Goal: Information Seeking & Learning: Find specific page/section

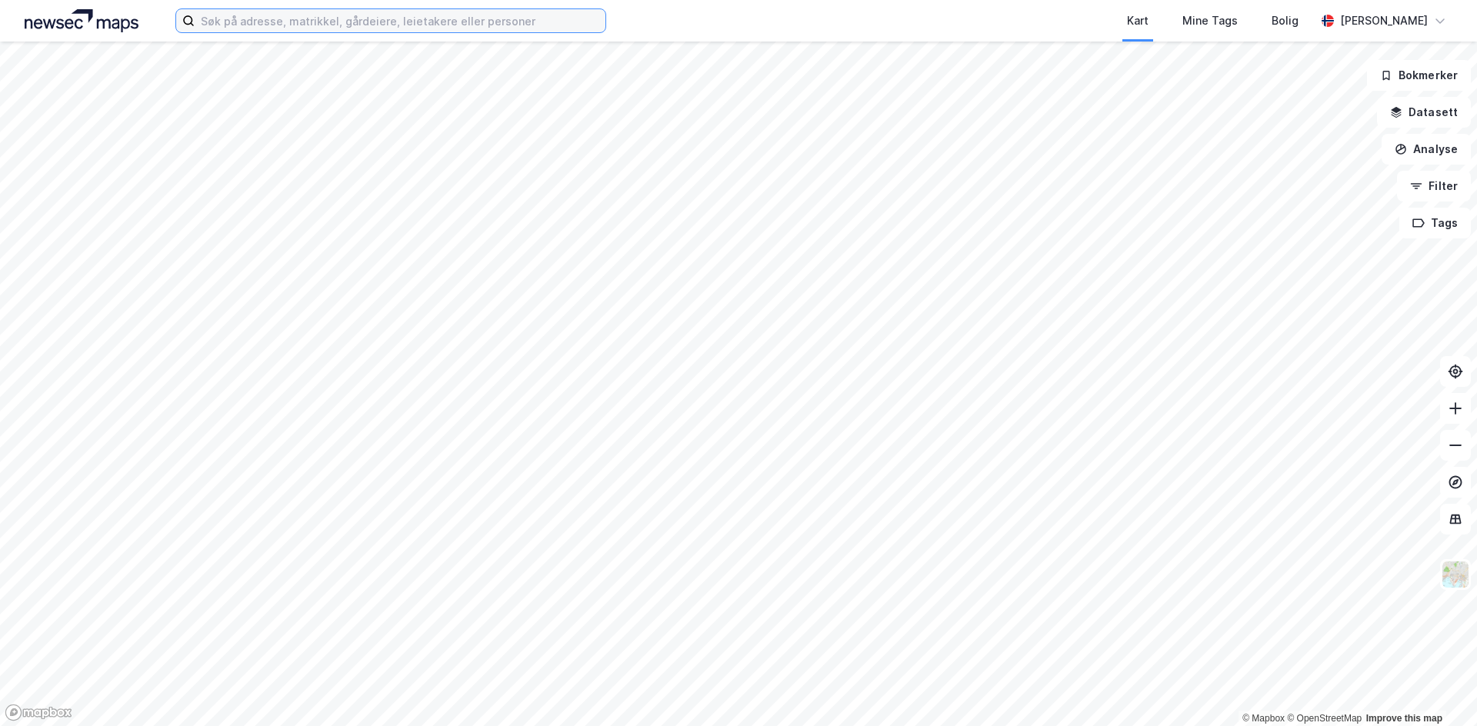
click at [392, 21] on input at bounding box center [400, 20] width 411 height 23
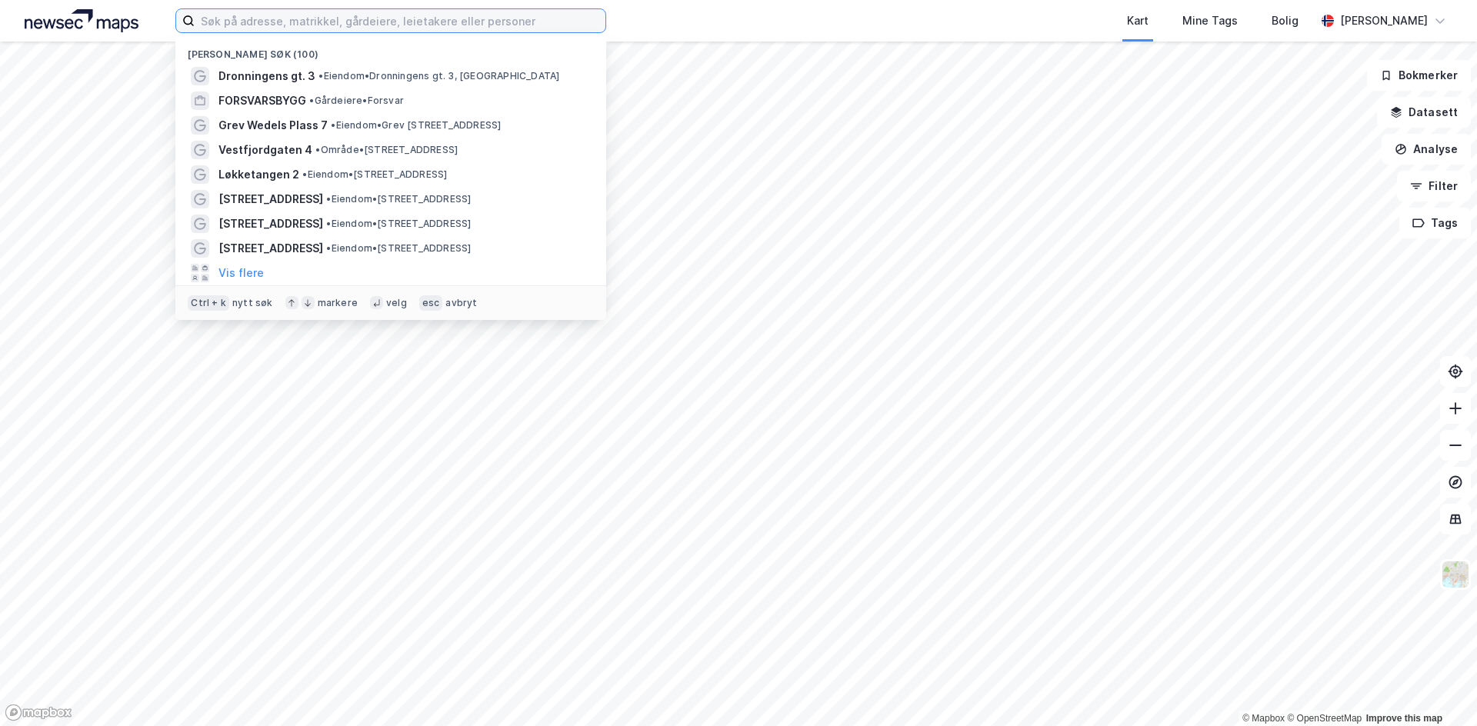
paste input "[STREET_ADDRESS]"
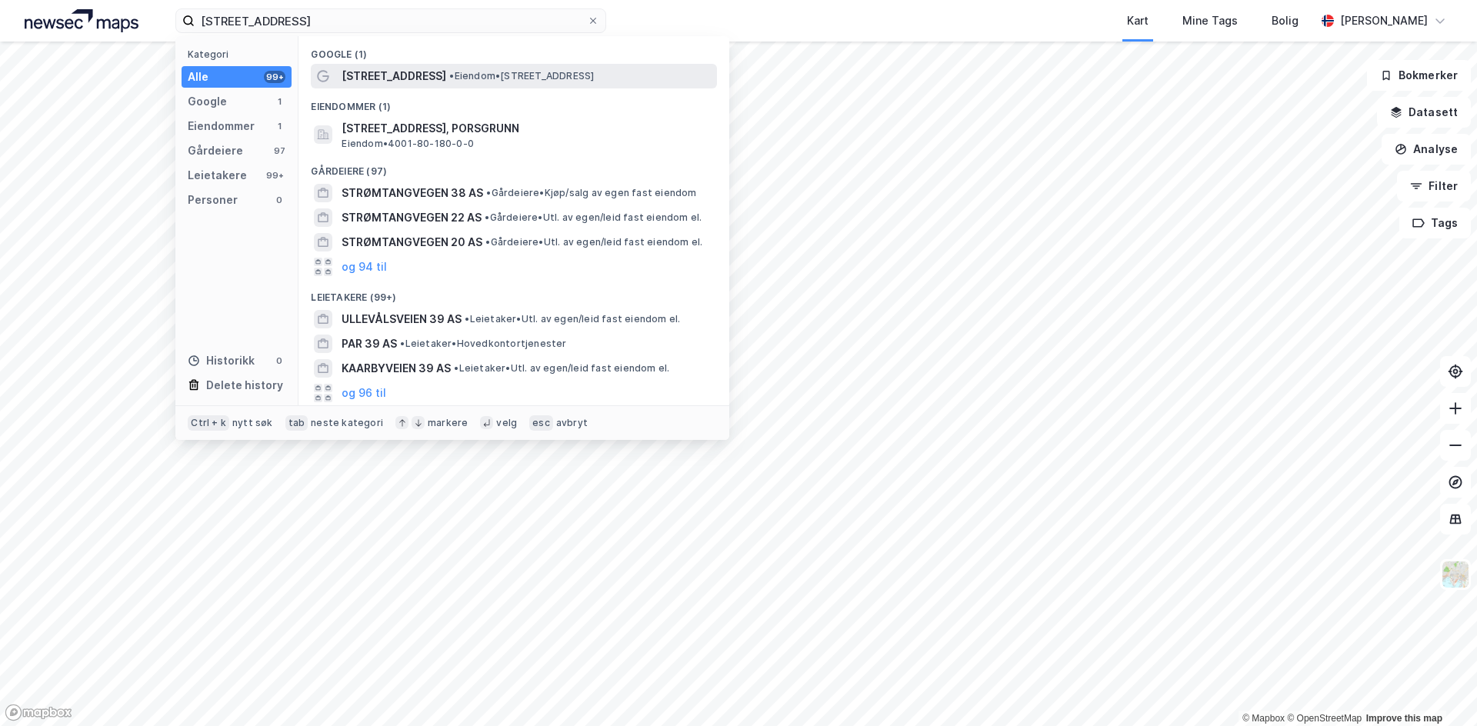
click at [445, 72] on span "[STREET_ADDRESS]" at bounding box center [393, 76] width 105 height 18
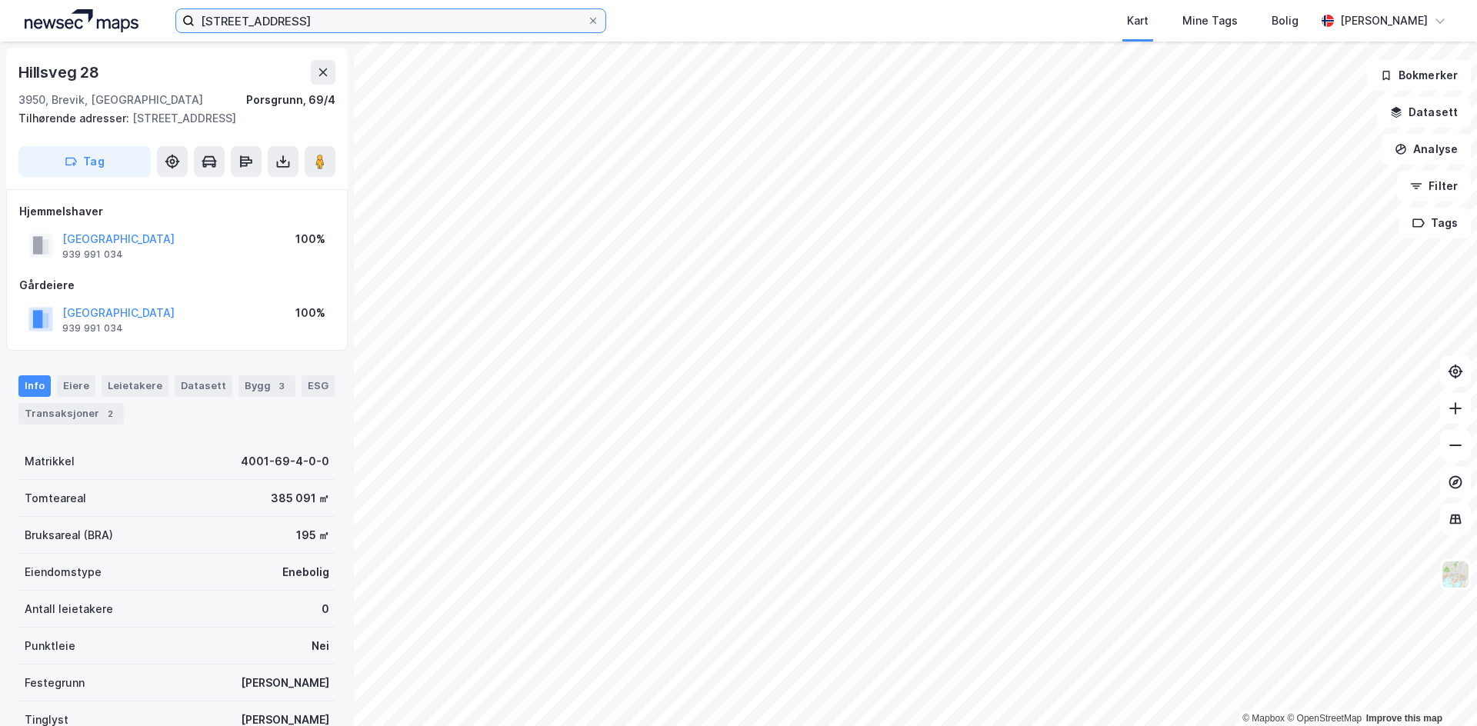
click at [411, 23] on input "[STREET_ADDRESS]" at bounding box center [391, 20] width 392 height 23
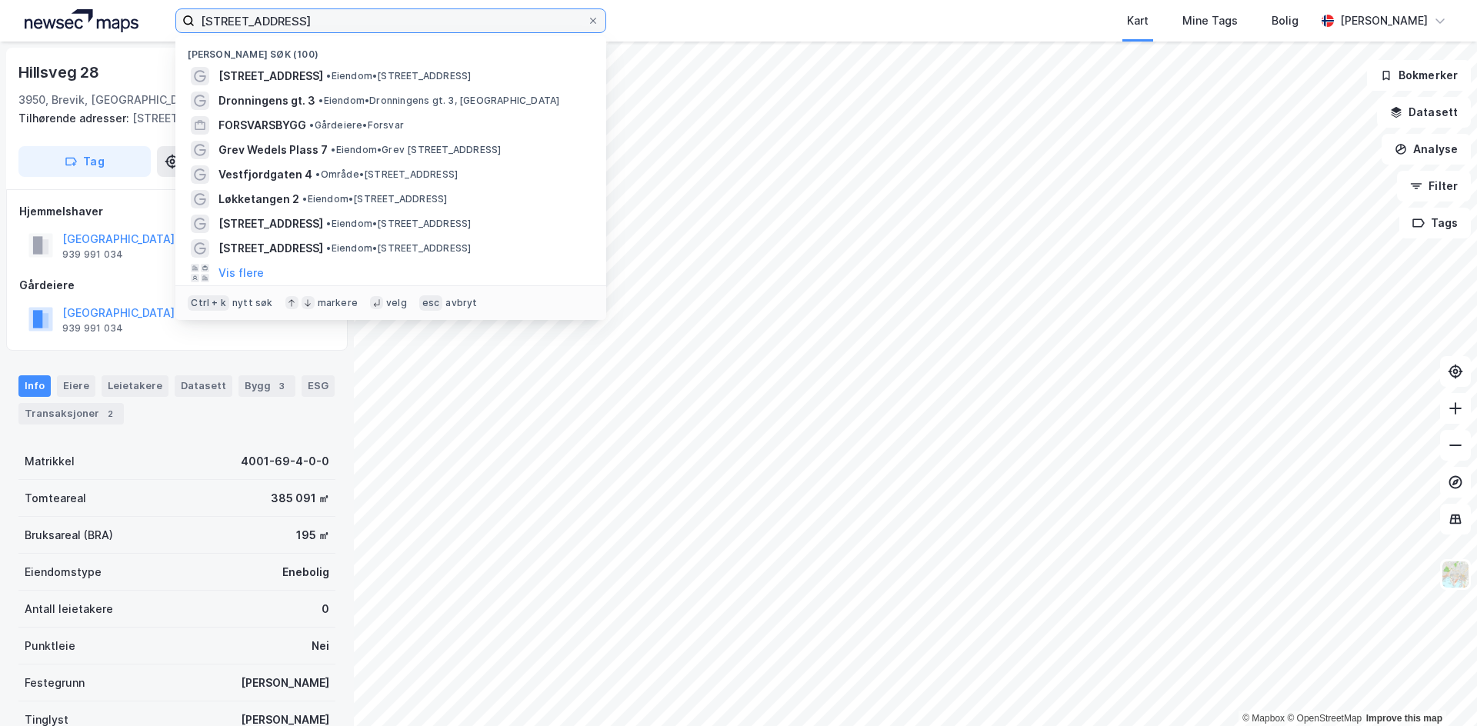
click at [411, 23] on input "[STREET_ADDRESS]" at bounding box center [391, 20] width 392 height 23
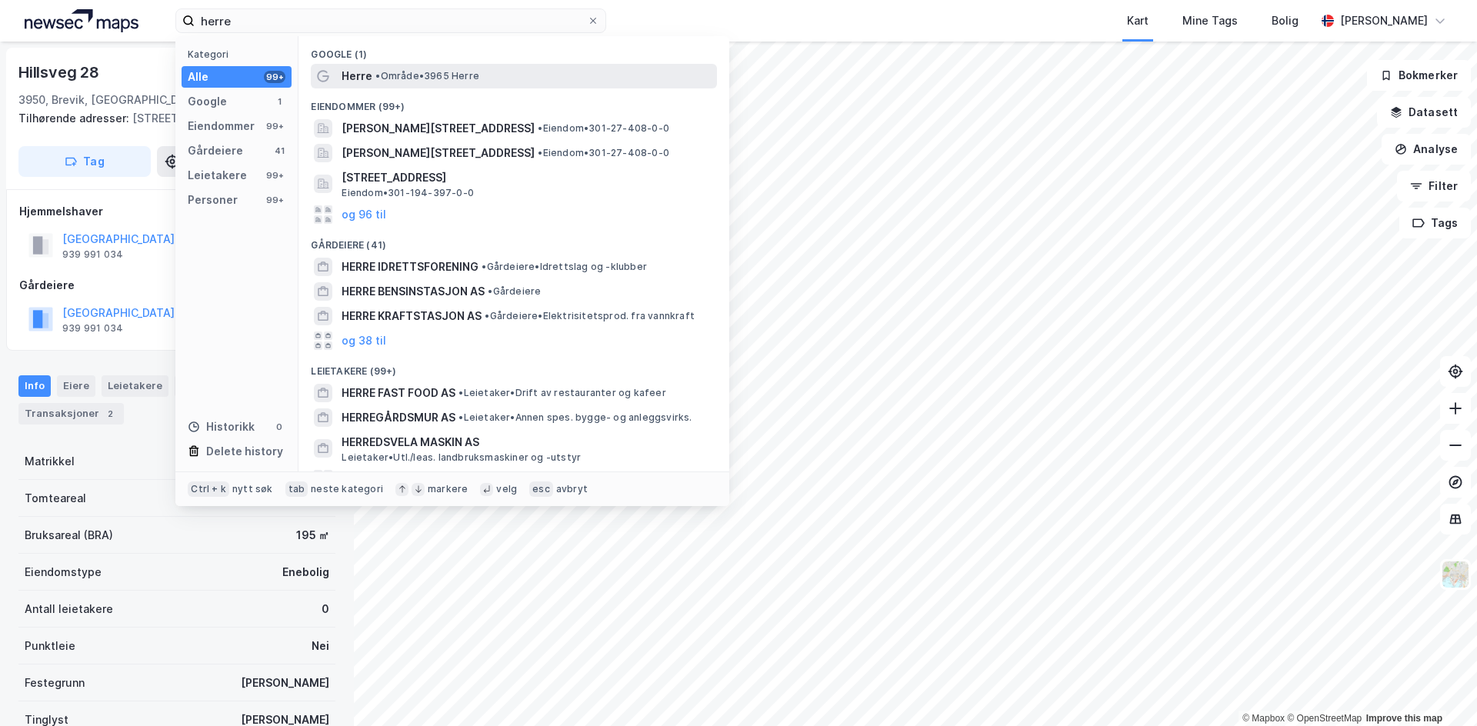
click at [398, 75] on span "• Område • 3965 Herre" at bounding box center [427, 76] width 104 height 12
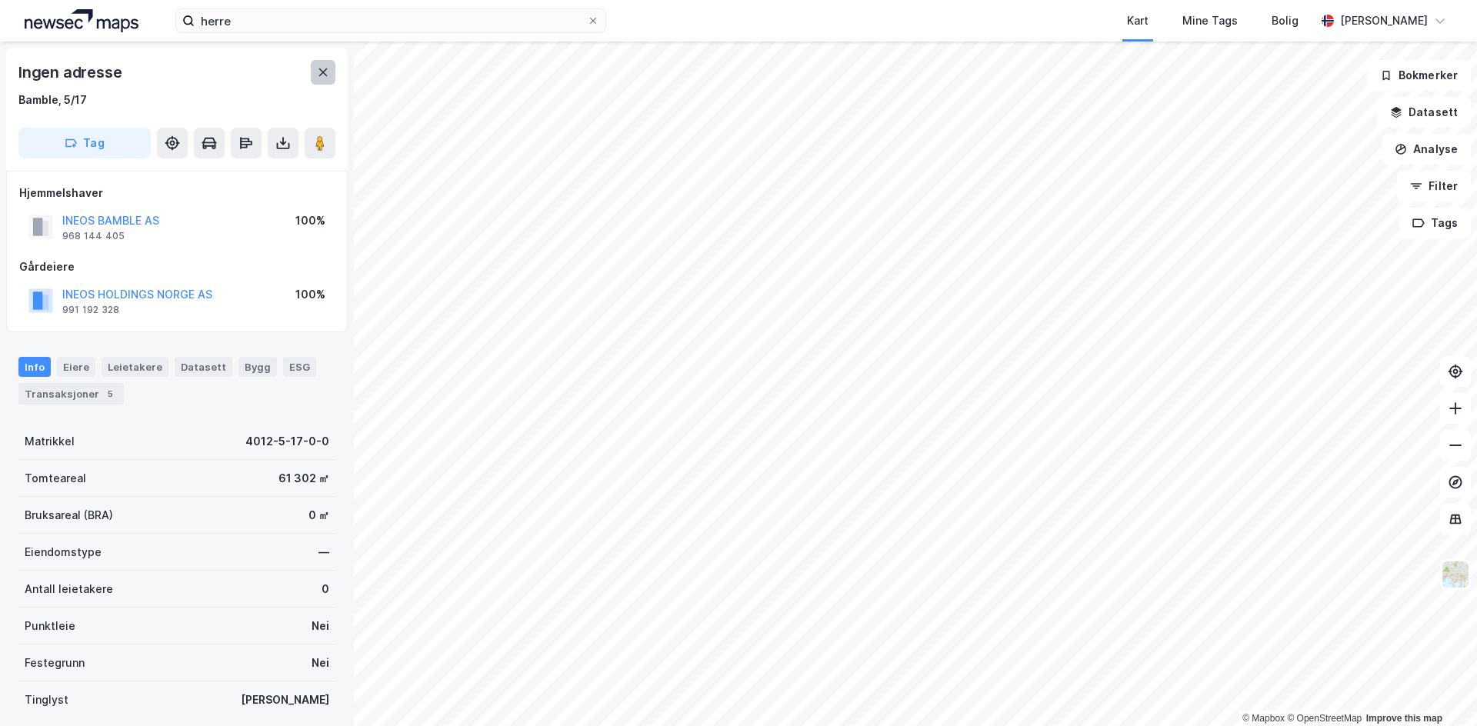
click at [334, 75] on button at bounding box center [323, 72] width 25 height 25
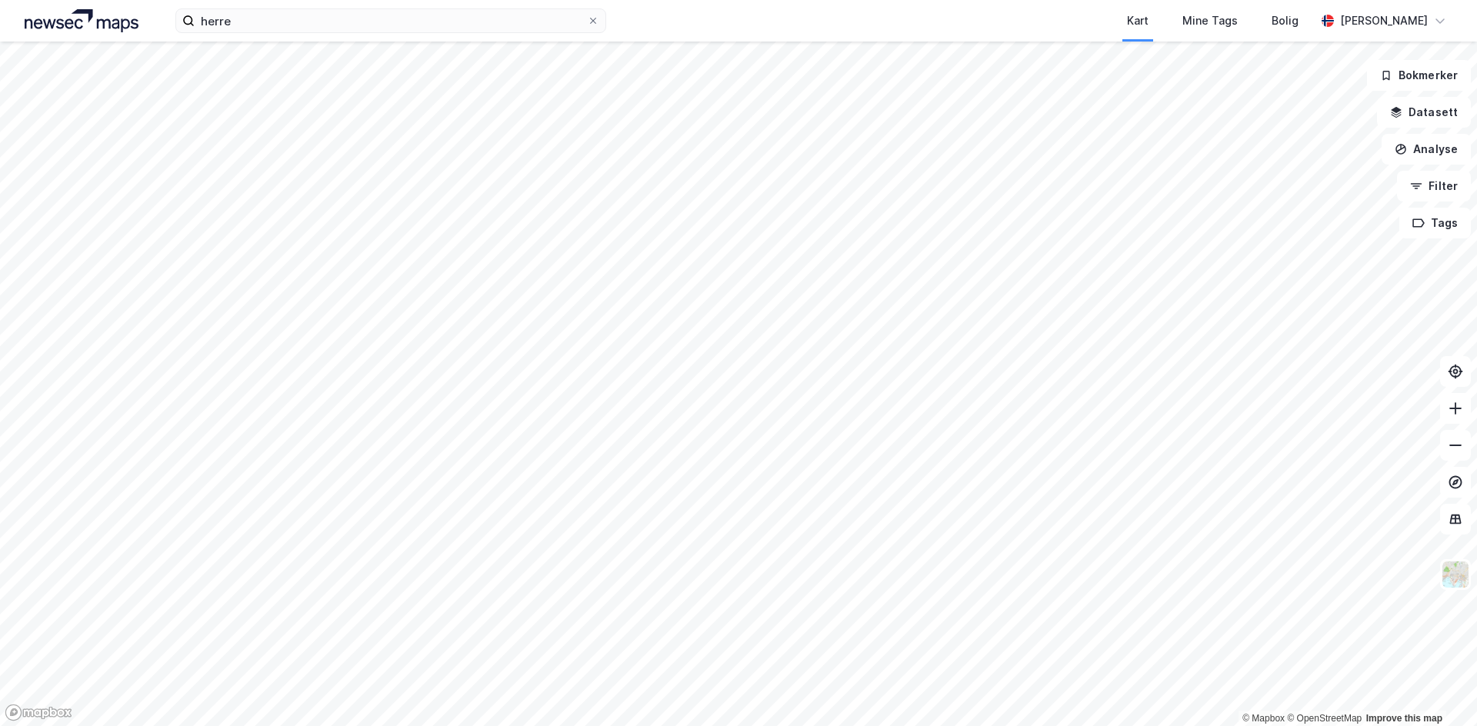
click at [286, 41] on div "herre Kart Mine Tags Bolig [PERSON_NAME]" at bounding box center [738, 21] width 1477 height 42
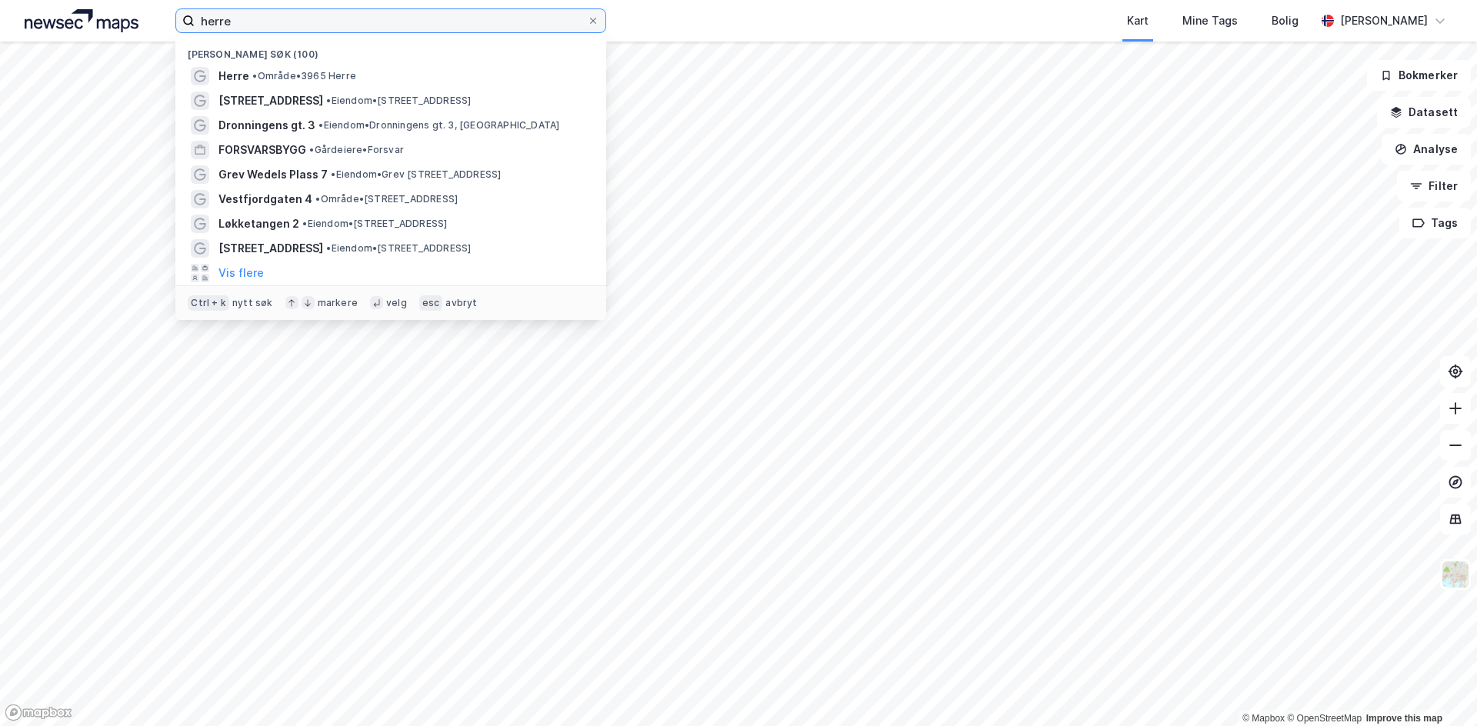
click at [292, 28] on input "herre" at bounding box center [391, 20] width 392 height 23
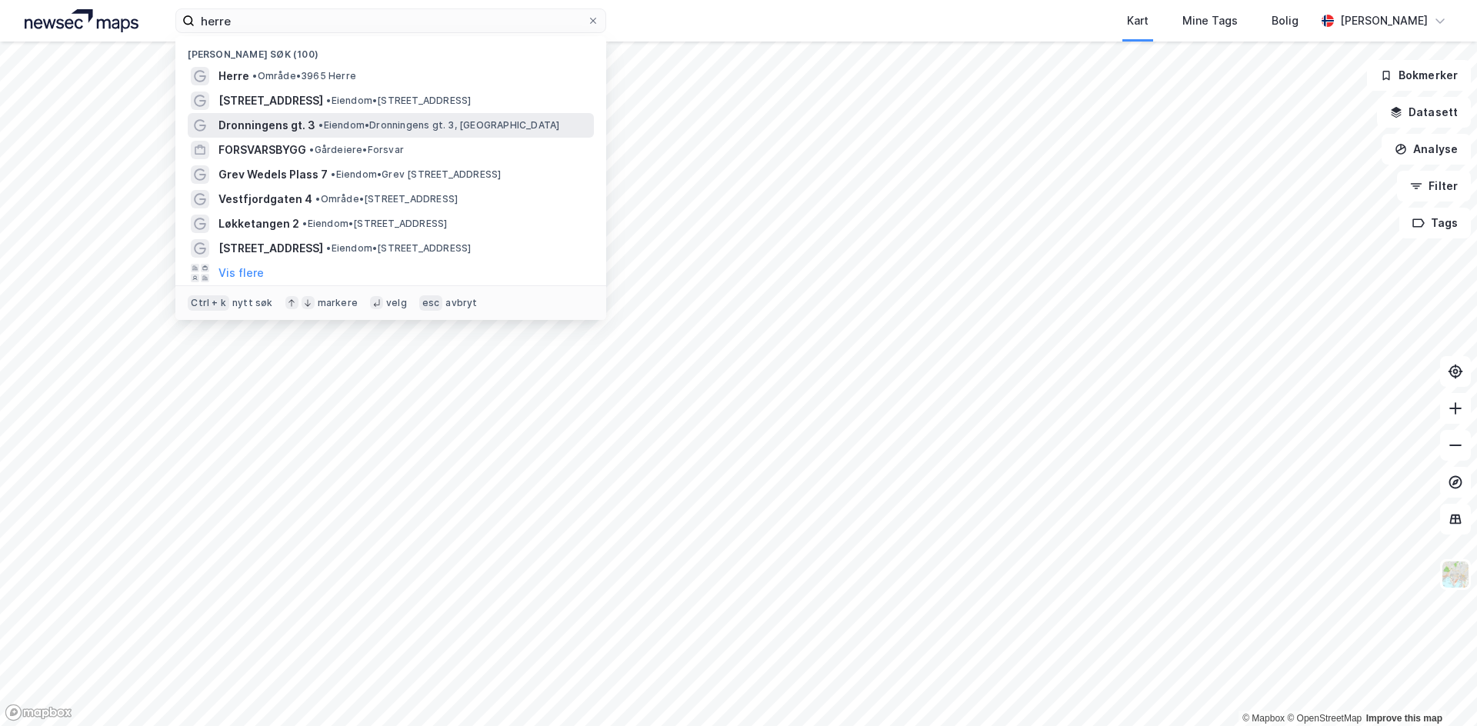
click at [297, 119] on span "Dronningens gt. 3" at bounding box center [266, 125] width 97 height 18
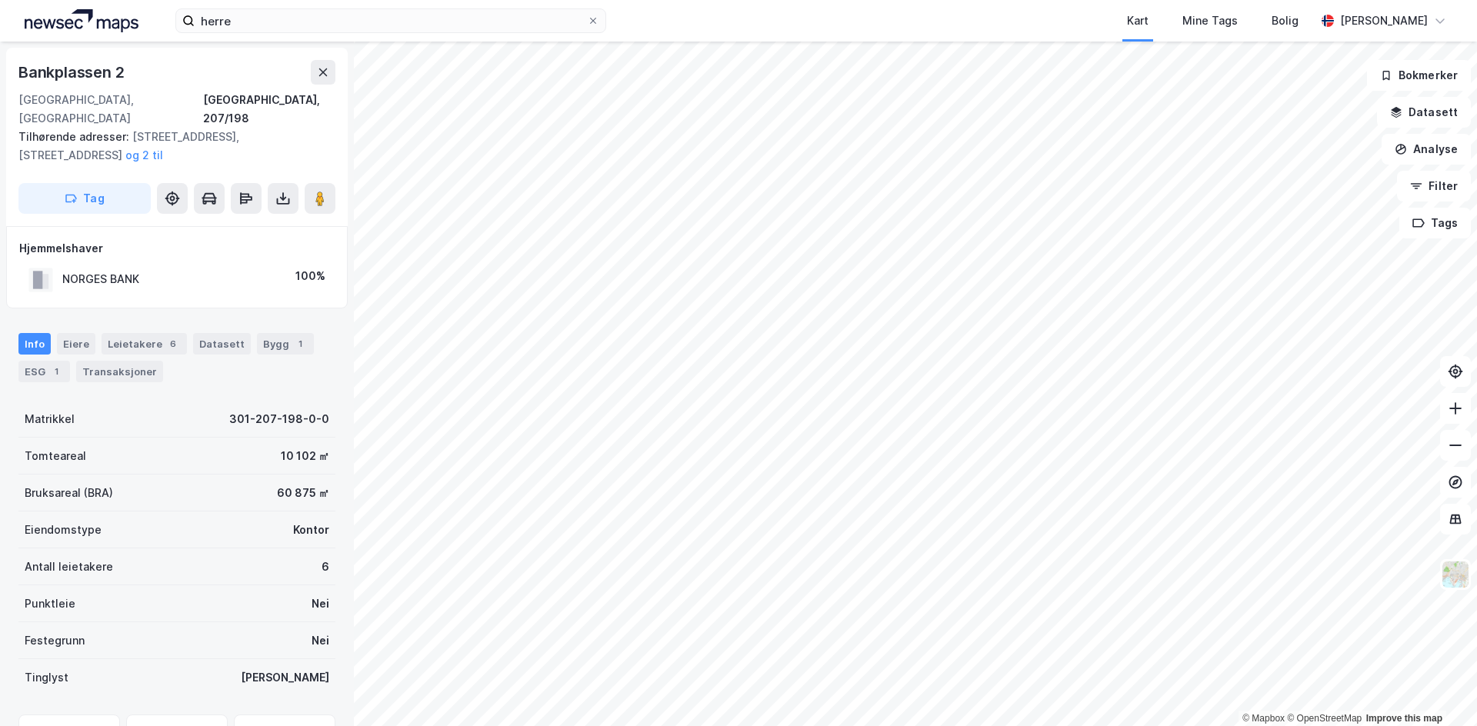
drag, startPoint x: 143, startPoint y: 259, endPoint x: 290, endPoint y: 277, distance: 148.0
click at [168, 265] on div "NORGES BANK 100%" at bounding box center [176, 280] width 315 height 32
click at [84, 333] on div "Eiere" at bounding box center [76, 344] width 38 height 22
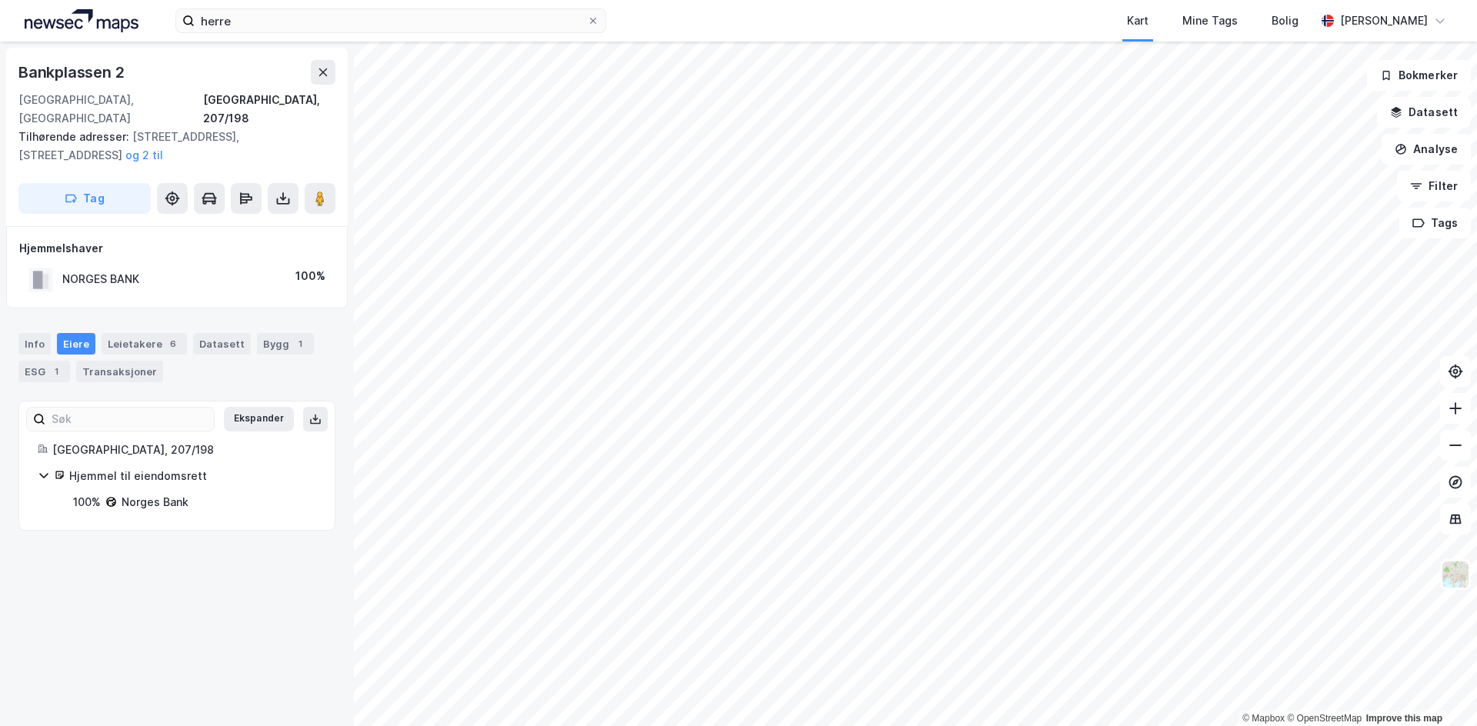
drag, startPoint x: 152, startPoint y: 486, endPoint x: 242, endPoint y: 502, distance: 91.4
click at [216, 498] on div "Ekspander [GEOGRAPHIC_DATA], 207/198 Hjemmel til eiendomsrett 100% Norges Bank" at bounding box center [176, 466] width 317 height 130
click at [242, 502] on div "Ekspander [GEOGRAPHIC_DATA], 207/198 Hjemmel til eiendomsrett 100% Norges Bank" at bounding box center [176, 466] width 317 height 130
drag, startPoint x: 193, startPoint y: 493, endPoint x: 123, endPoint y: 483, distance: 70.7
click at [123, 483] on div "Ekspander [GEOGRAPHIC_DATA], 207/198 Hjemmel til eiendomsrett 100% Norges Bank" at bounding box center [176, 466] width 317 height 130
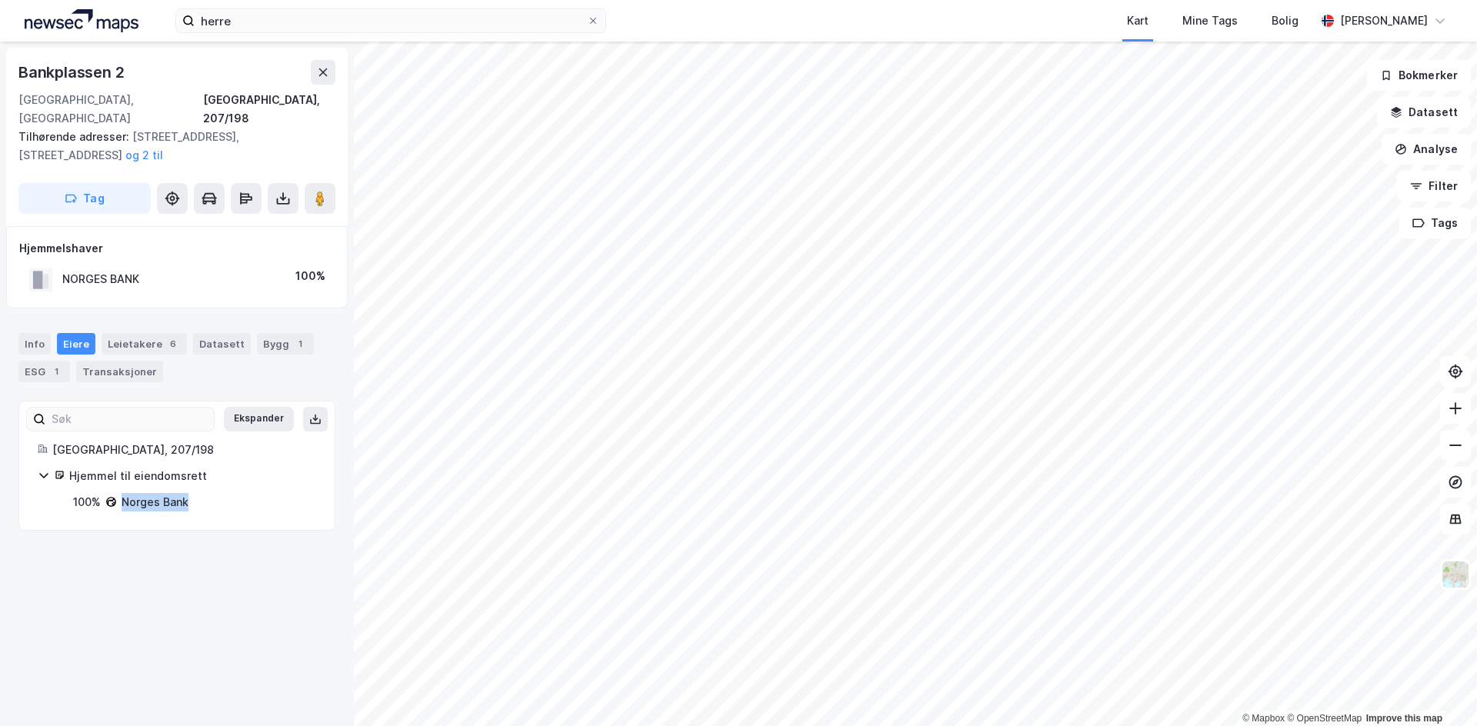
click at [136, 493] on div "Norges Bank" at bounding box center [155, 502] width 67 height 18
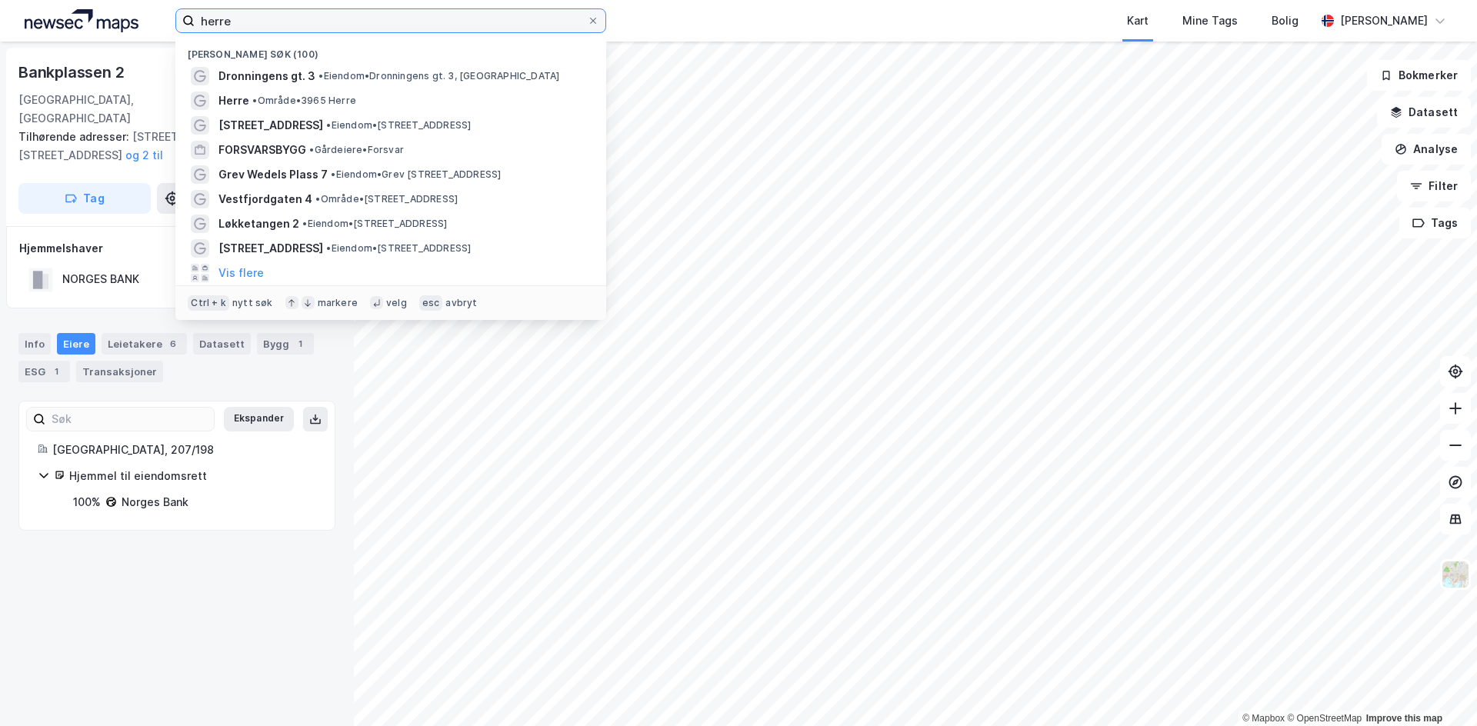
click at [322, 28] on input "herre" at bounding box center [391, 20] width 392 height 23
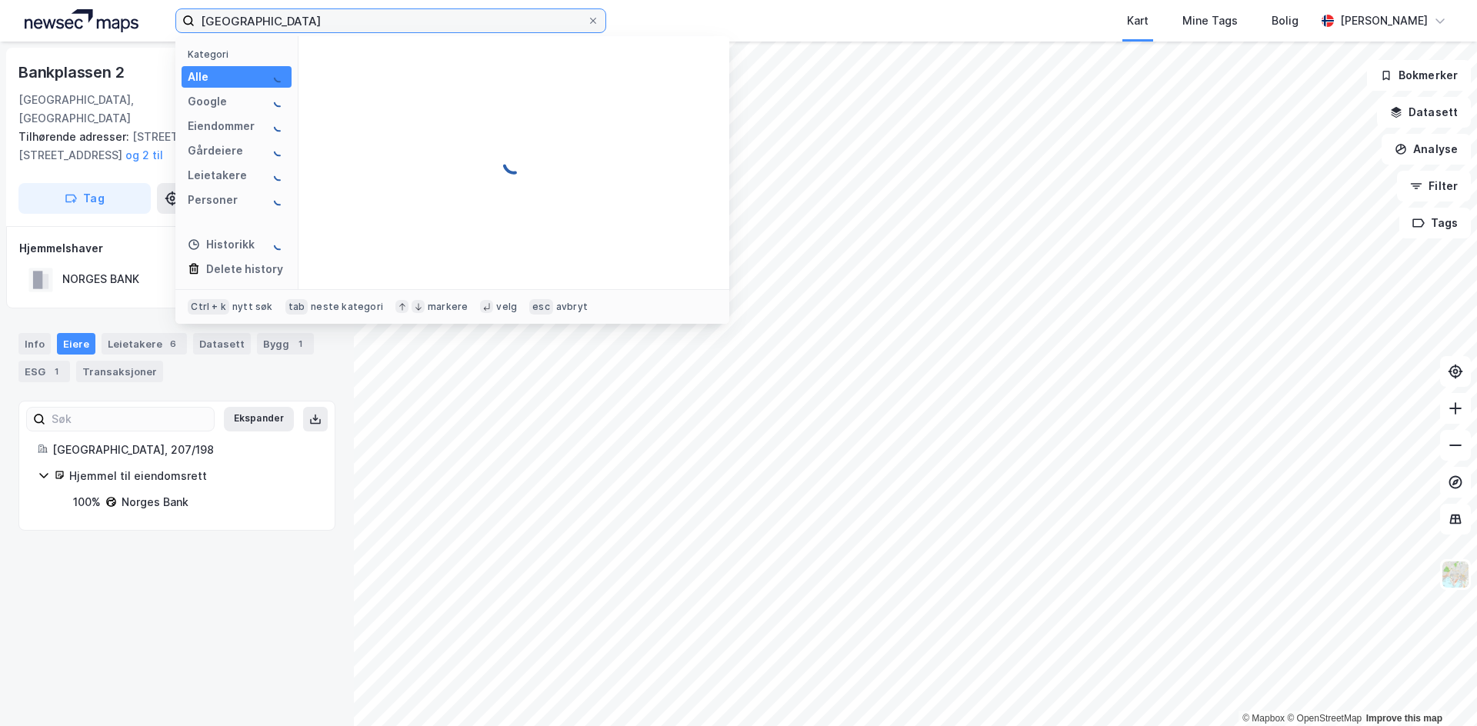
type input "[GEOGRAPHIC_DATA]"
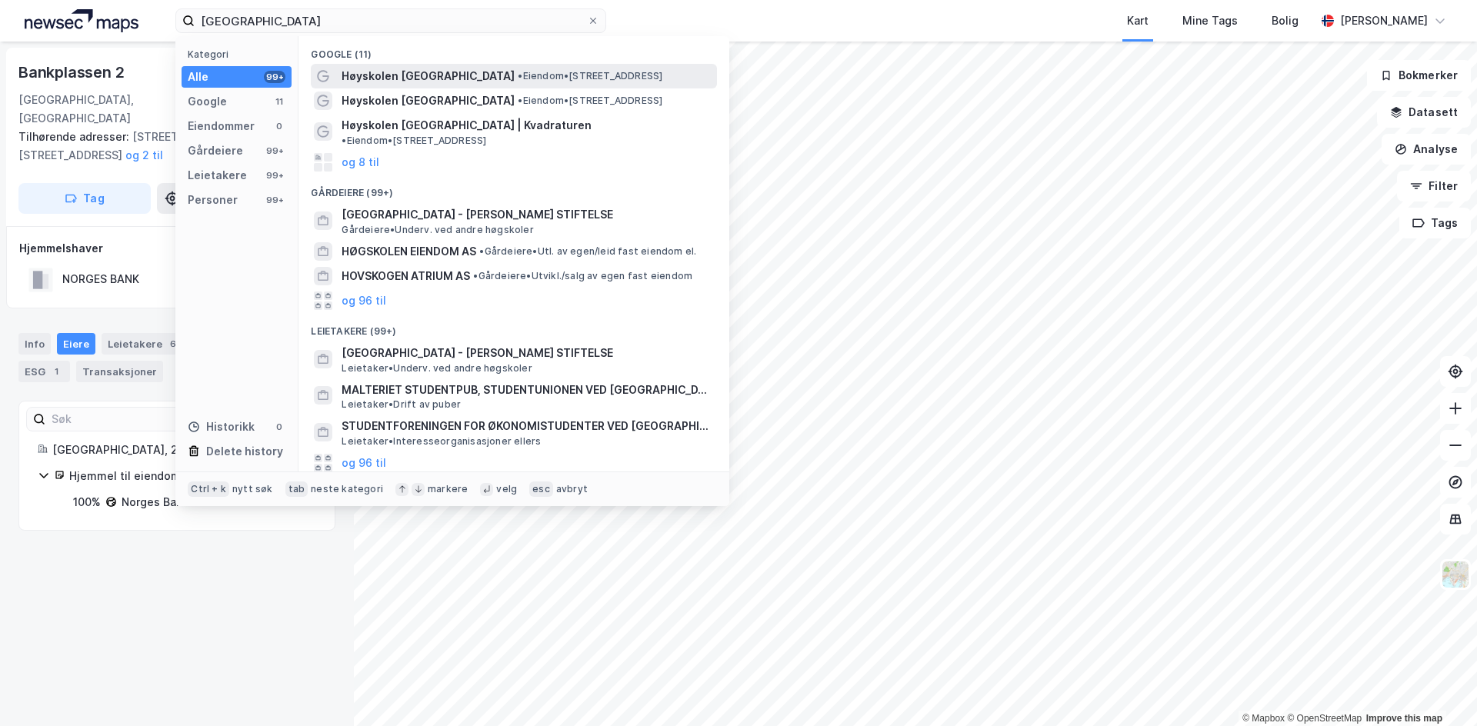
click at [518, 72] on span "• Eiendom • [STREET_ADDRESS]" at bounding box center [590, 76] width 145 height 12
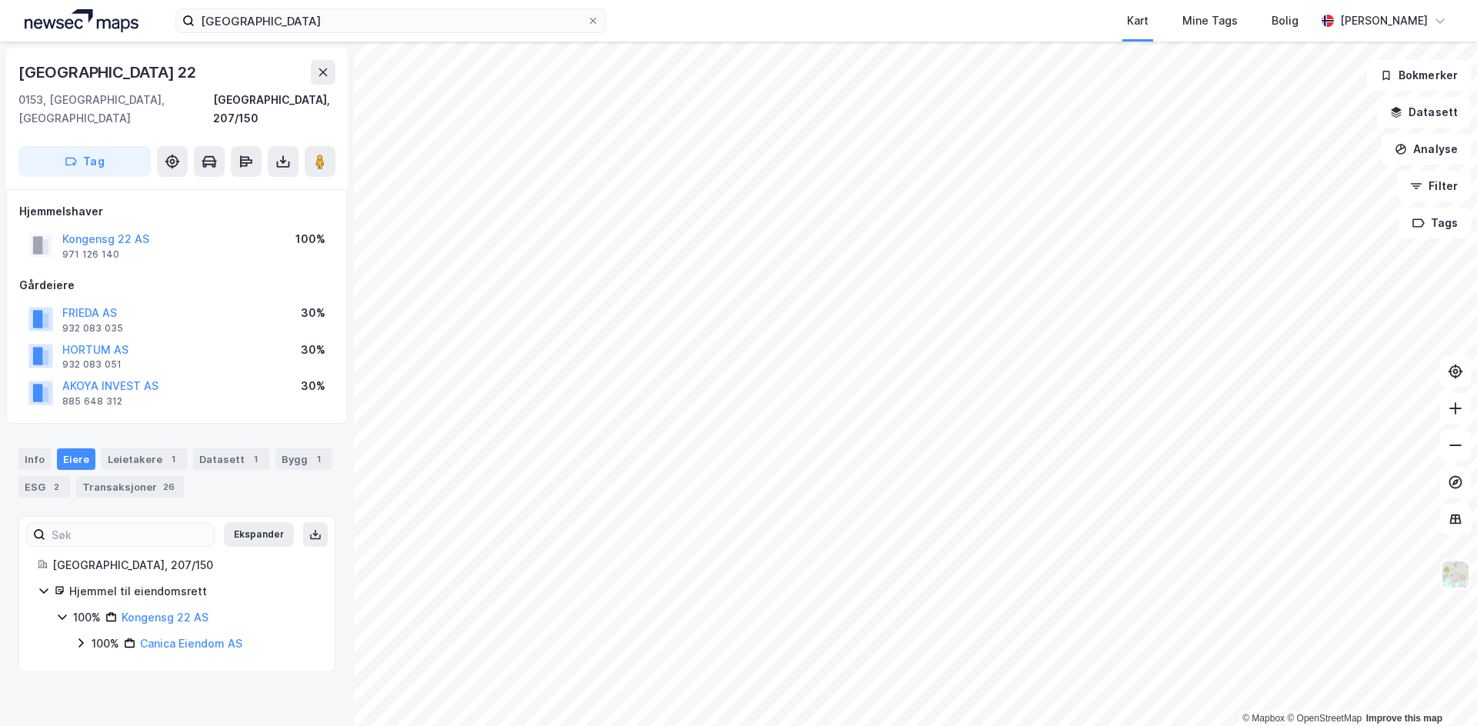
click at [85, 637] on icon at bounding box center [81, 643] width 12 height 12
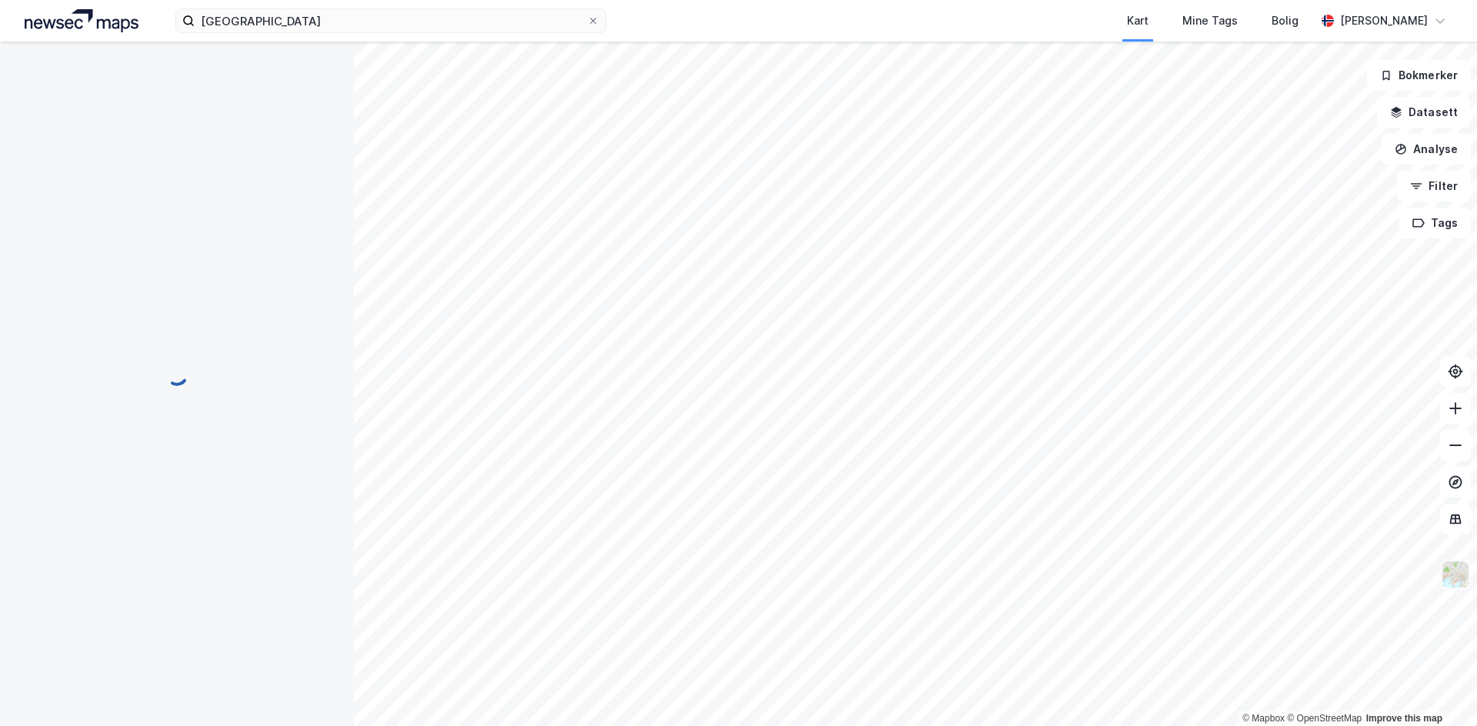
click at [1454, 575] on img at bounding box center [1455, 574] width 29 height 29
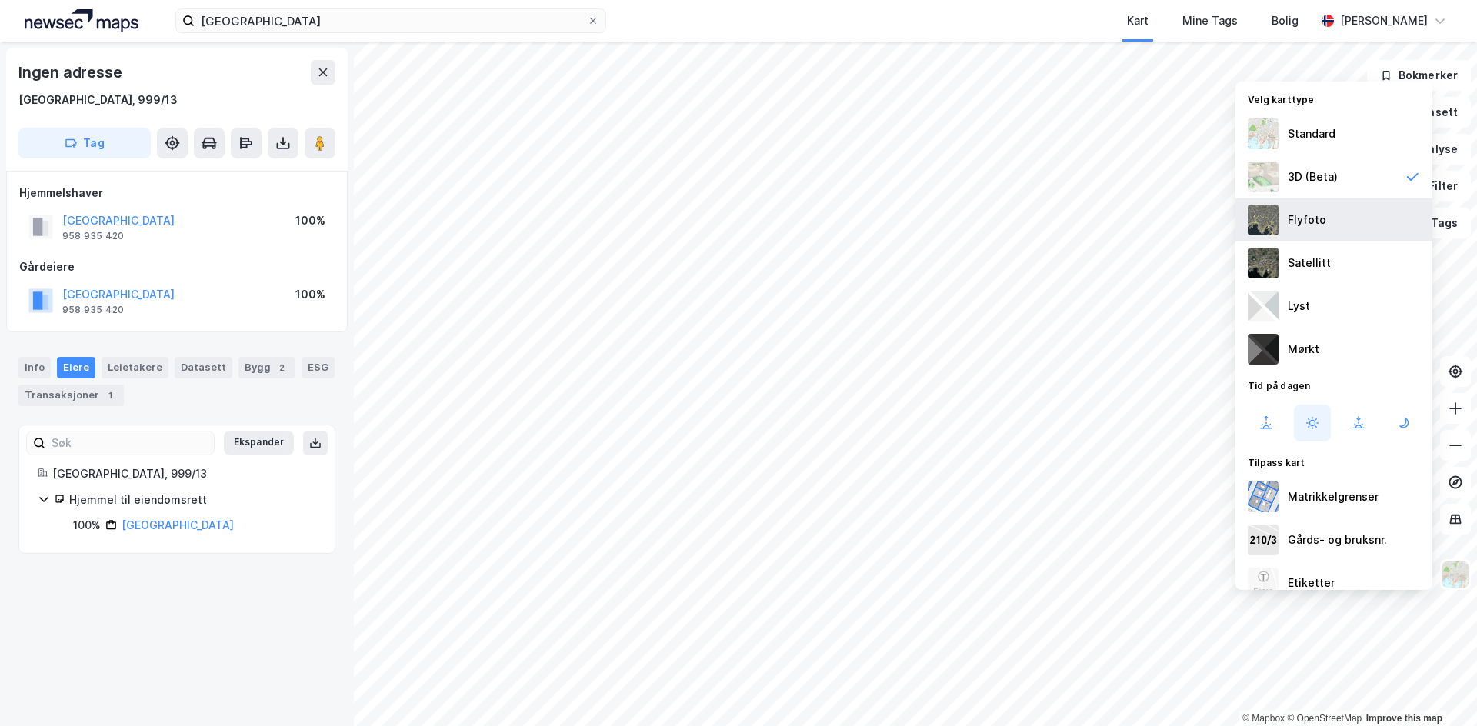
click at [1309, 221] on div "Flyfoto" at bounding box center [1307, 220] width 38 height 18
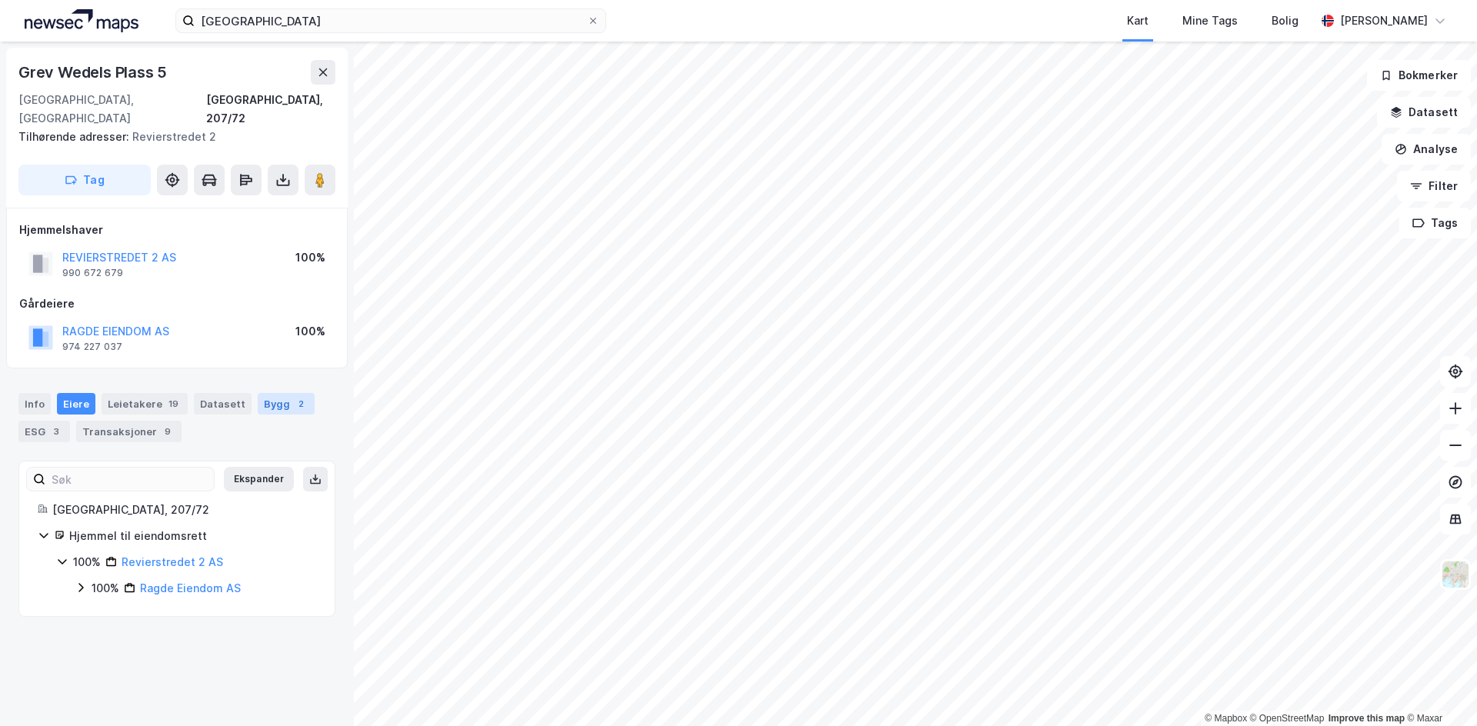
click at [292, 393] on div "Bygg 2" at bounding box center [286, 404] width 57 height 22
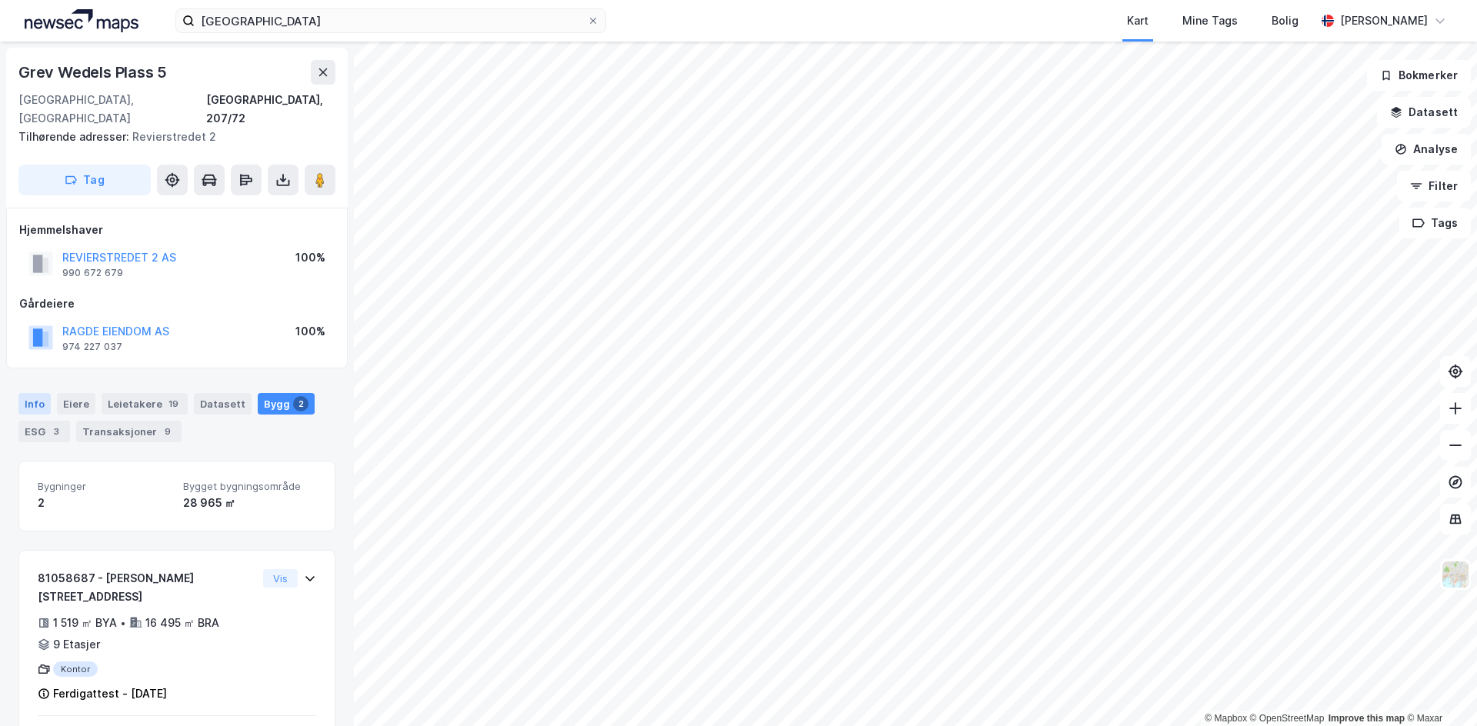
click at [35, 393] on div "Info" at bounding box center [34, 404] width 32 height 22
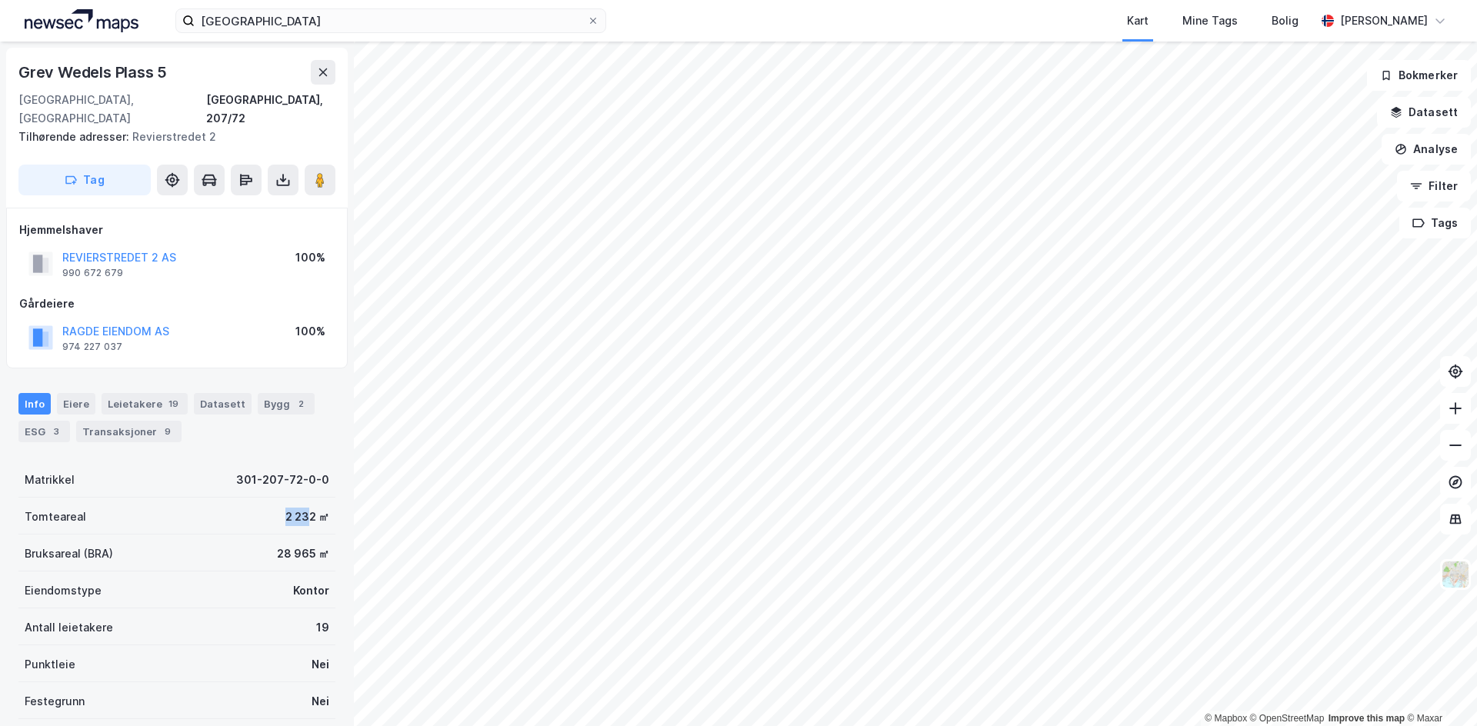
drag, startPoint x: 262, startPoint y: 496, endPoint x: 301, endPoint y: 501, distance: 38.7
click at [301, 501] on div "Tomteareal 2 232 ㎡" at bounding box center [176, 516] width 317 height 37
click at [307, 508] on div "2 232 ㎡" at bounding box center [307, 517] width 44 height 18
click at [290, 508] on div "2 232 ㎡" at bounding box center [307, 517] width 44 height 18
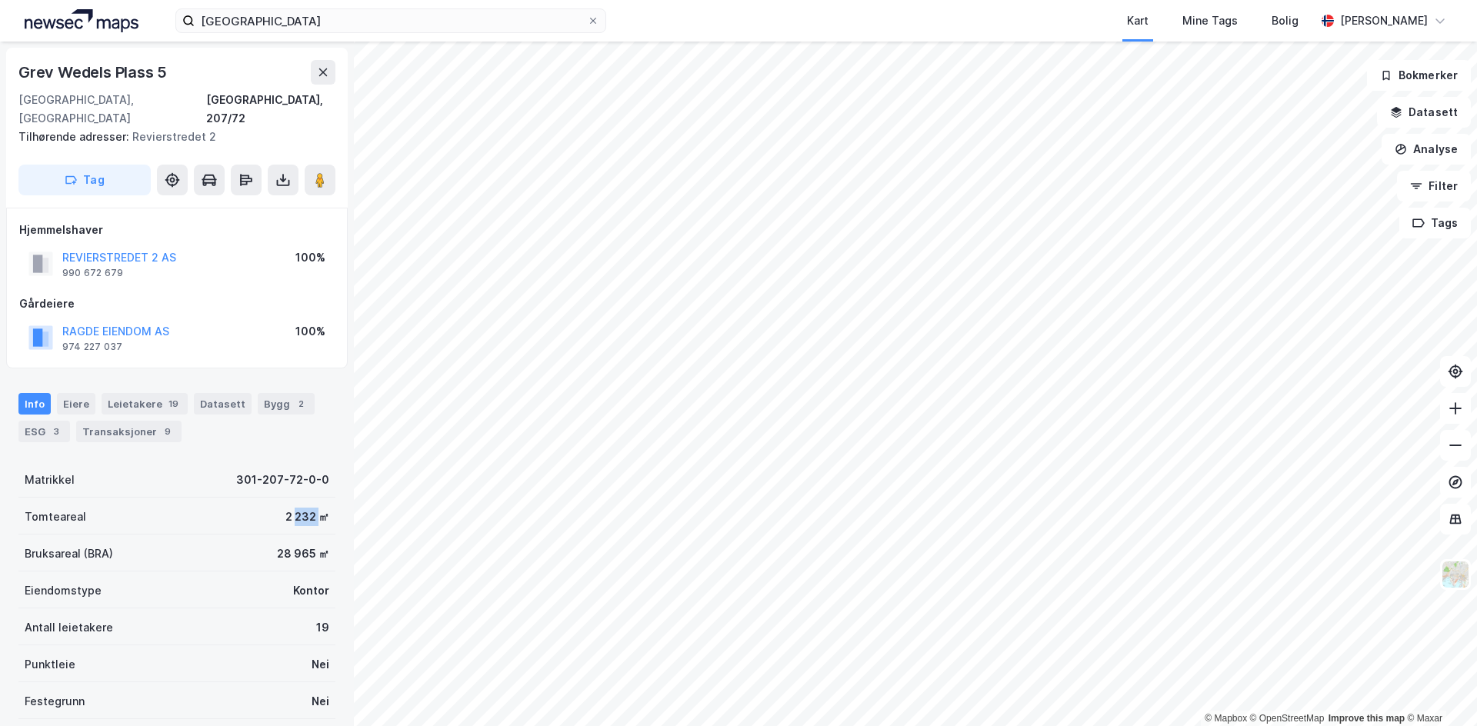
click at [290, 508] on div "2 232 ㎡" at bounding box center [307, 517] width 44 height 18
click at [285, 508] on div "2 232 ㎡" at bounding box center [307, 517] width 44 height 18
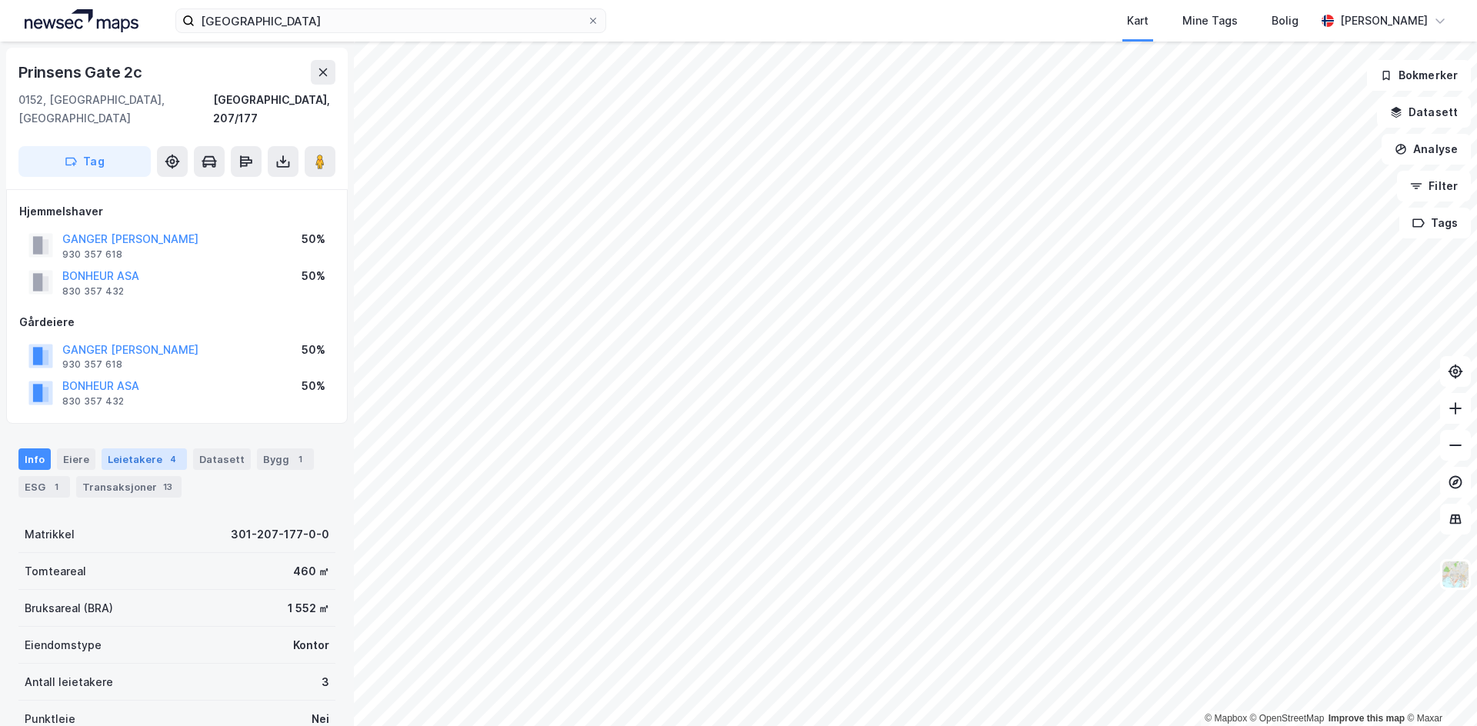
click at [125, 448] on div "Leietakere 4" at bounding box center [144, 459] width 85 height 22
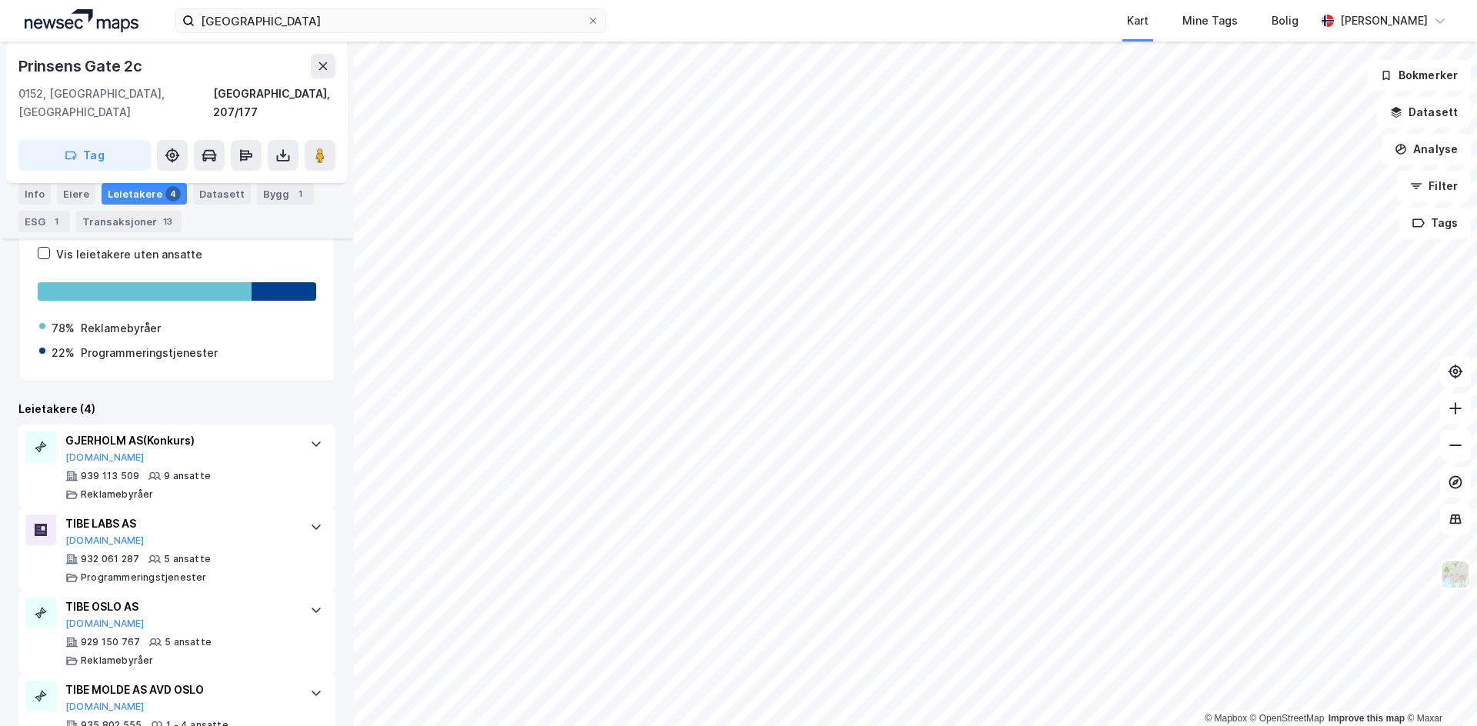
scroll to position [358, 0]
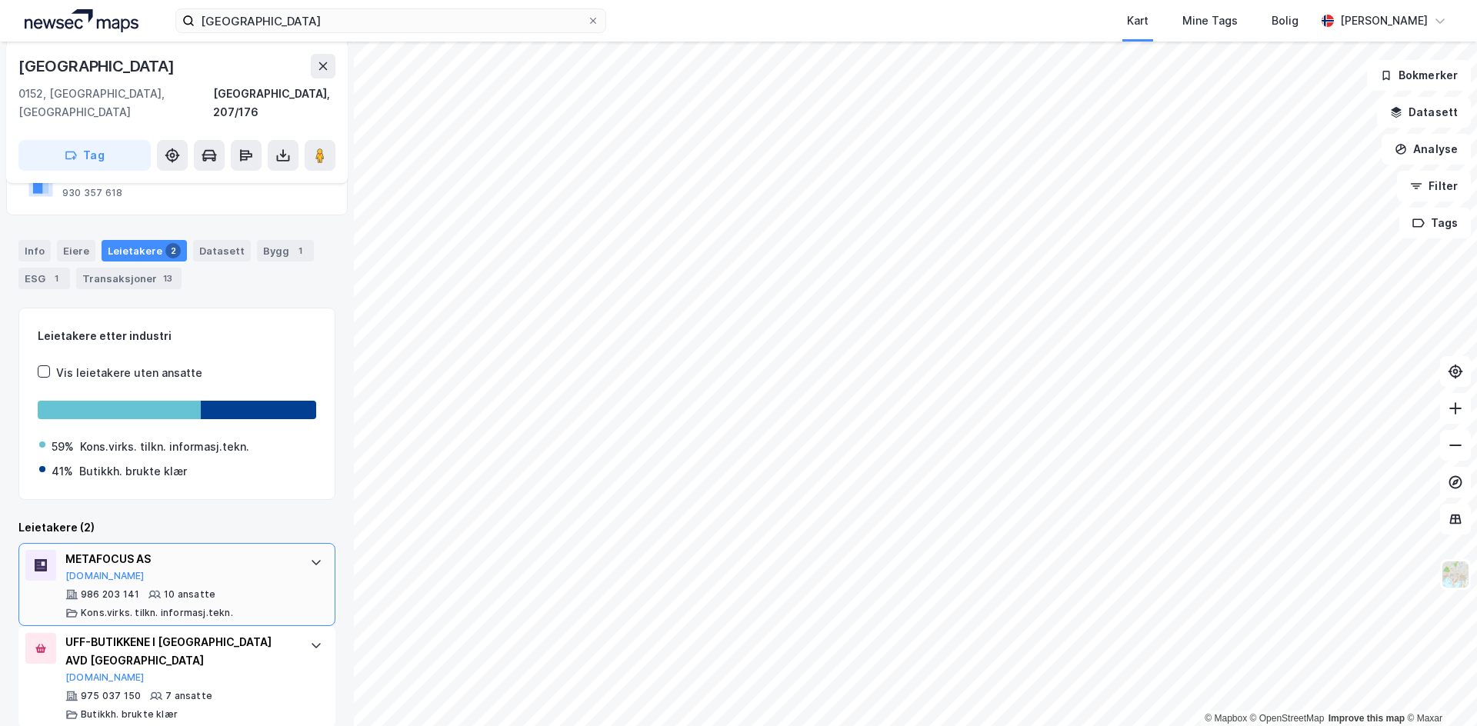
scroll to position [210, 0]
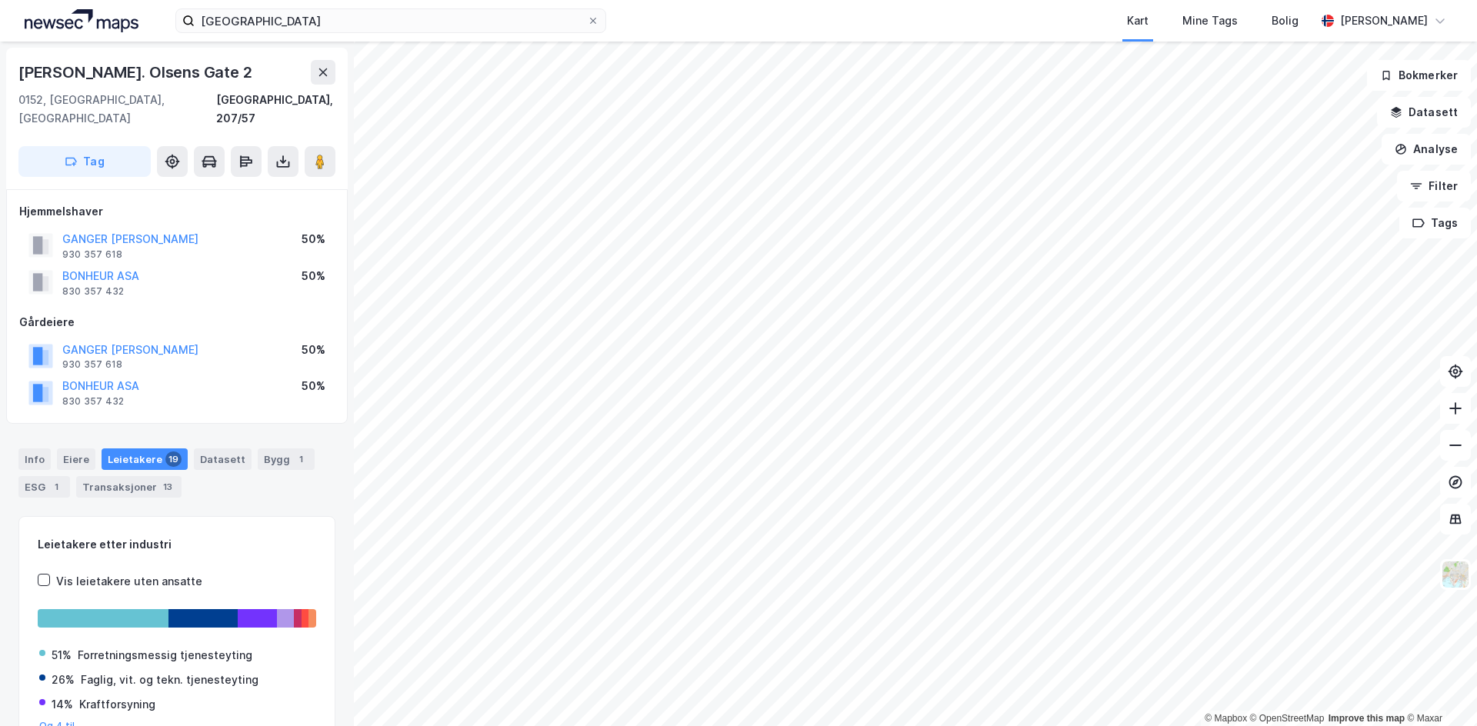
scroll to position [68, 0]
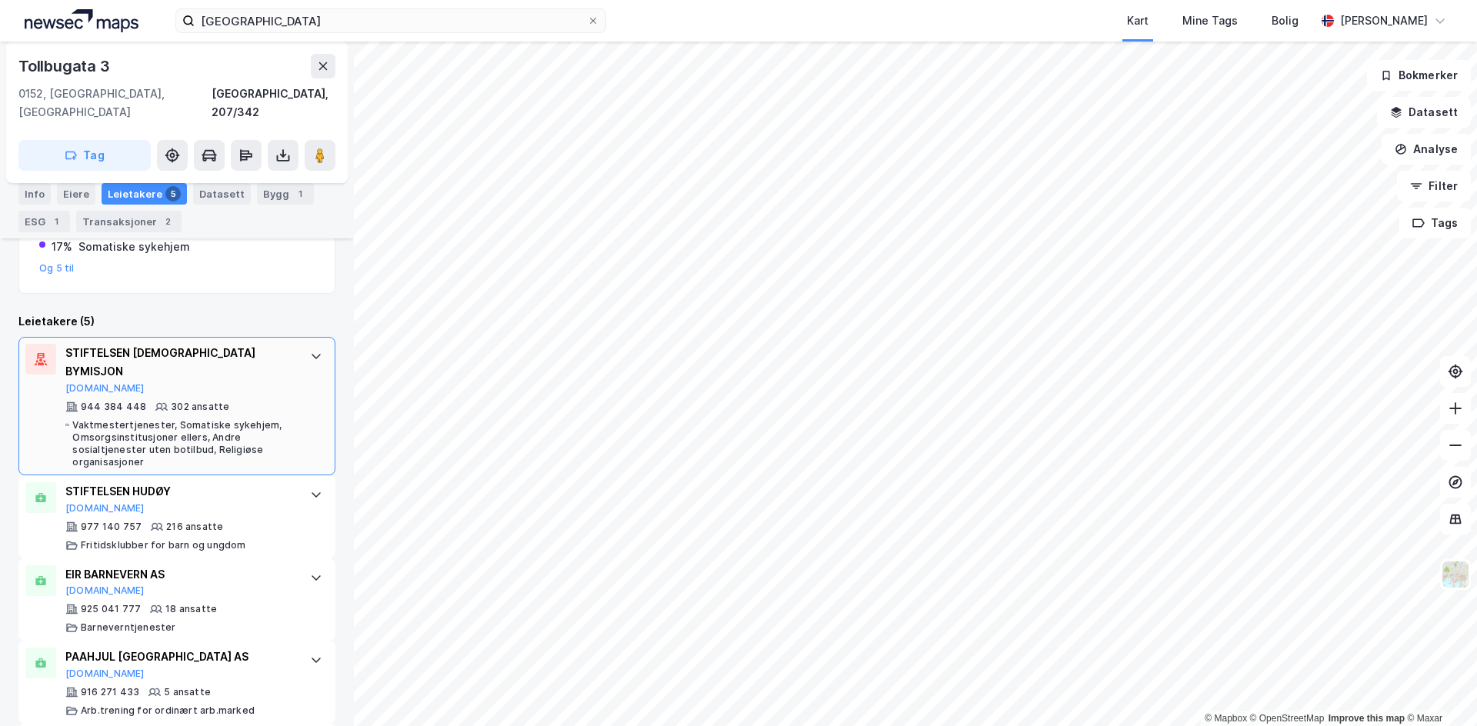
scroll to position [447, 0]
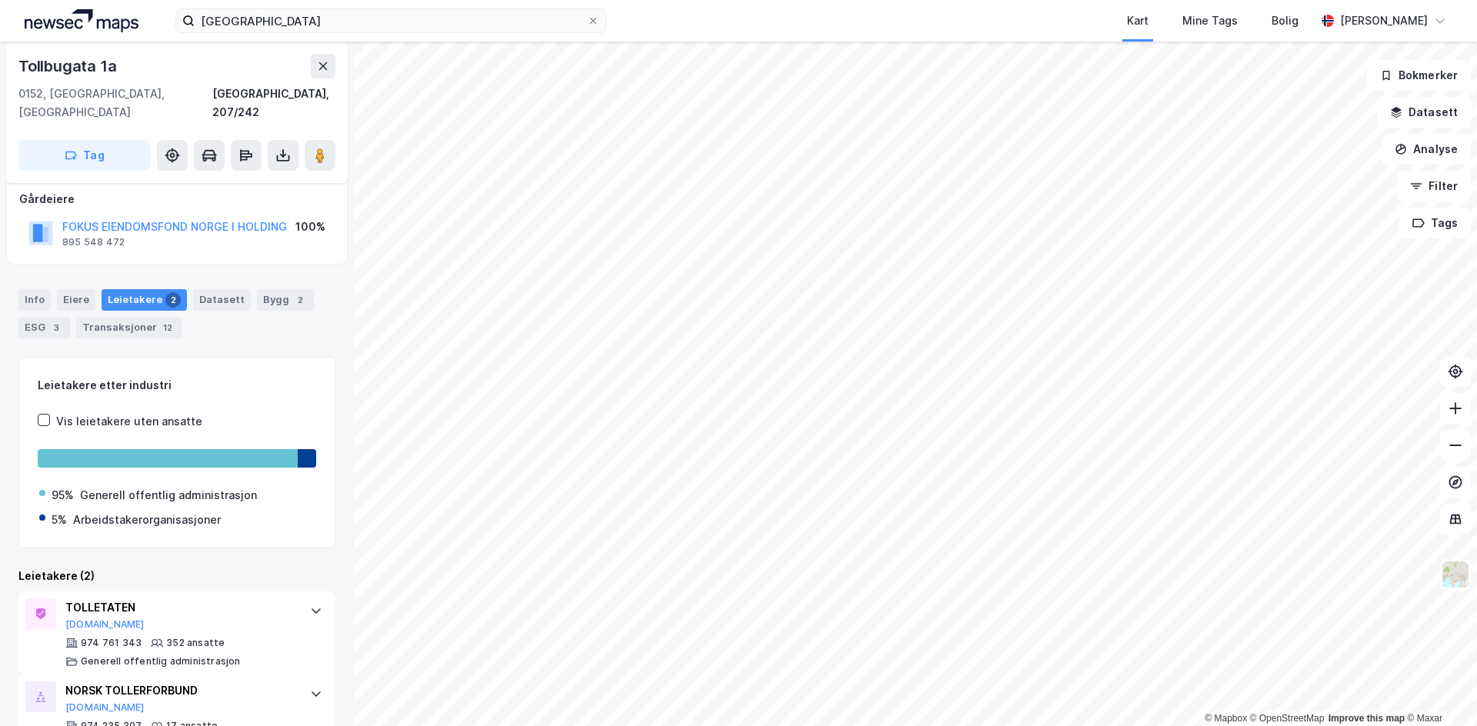
scroll to position [118, 0]
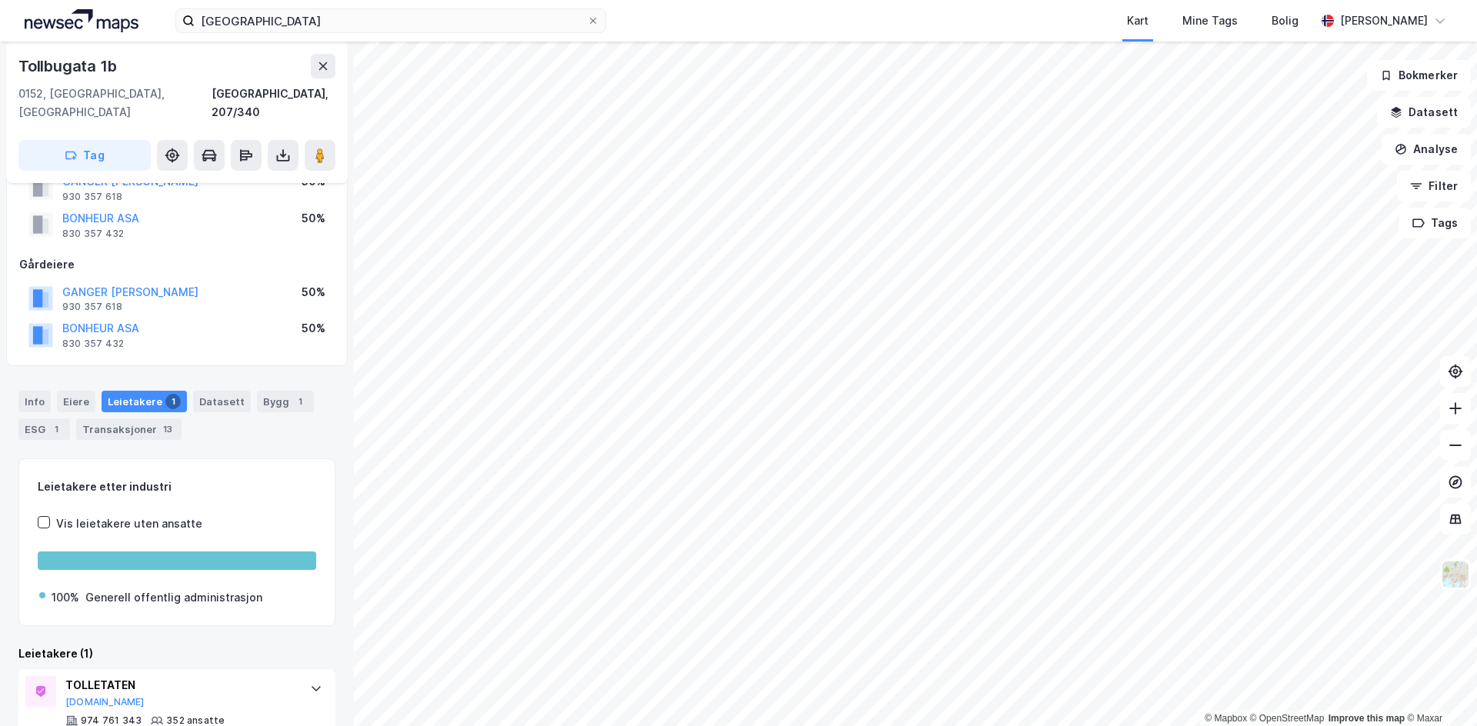
scroll to position [84, 0]
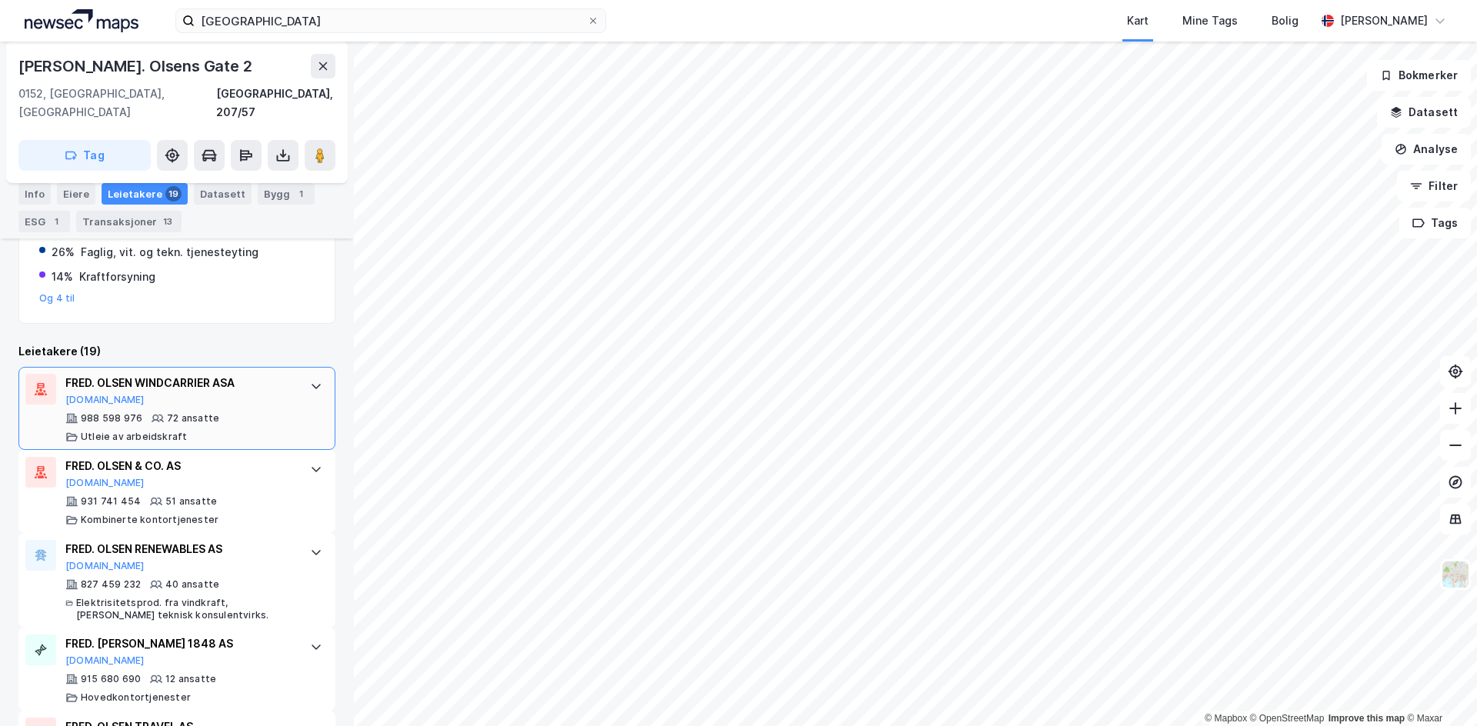
scroll to position [248, 0]
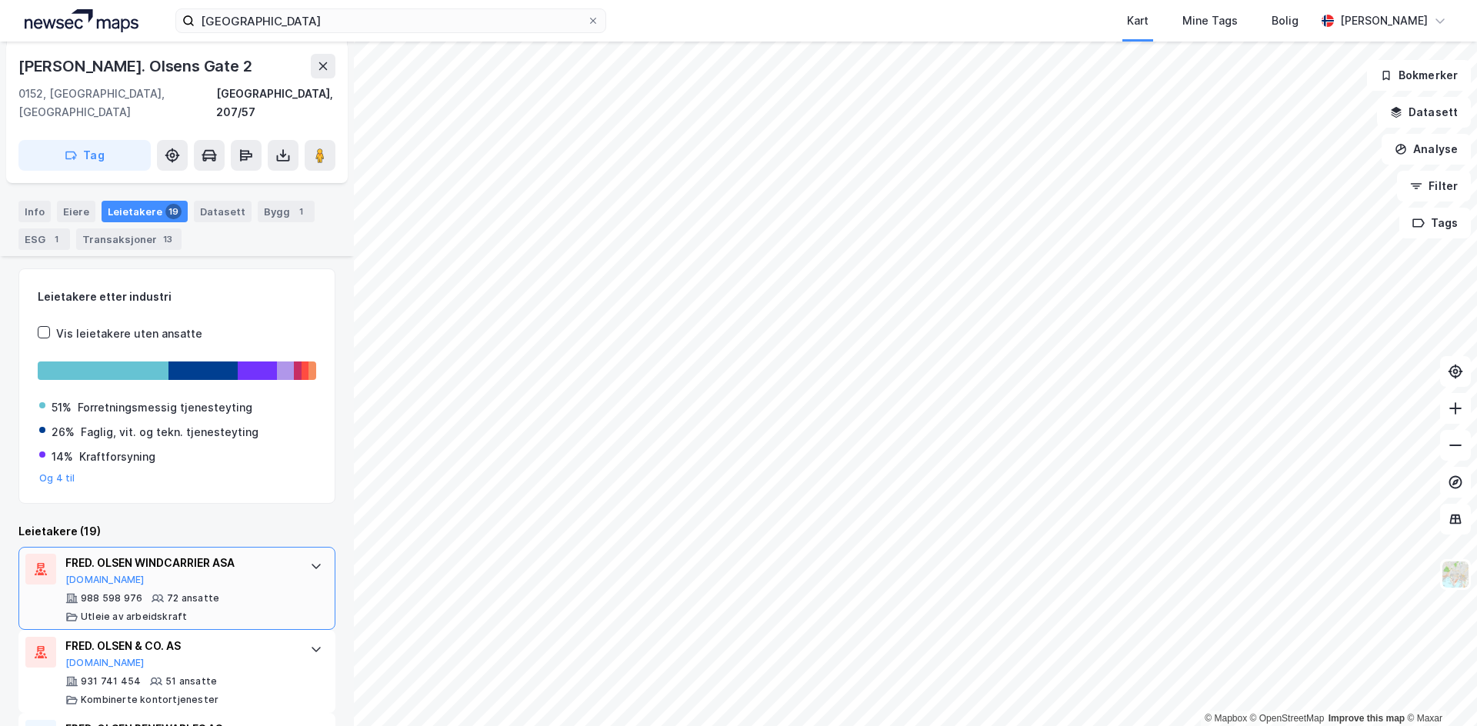
click at [310, 560] on icon at bounding box center [316, 566] width 12 height 12
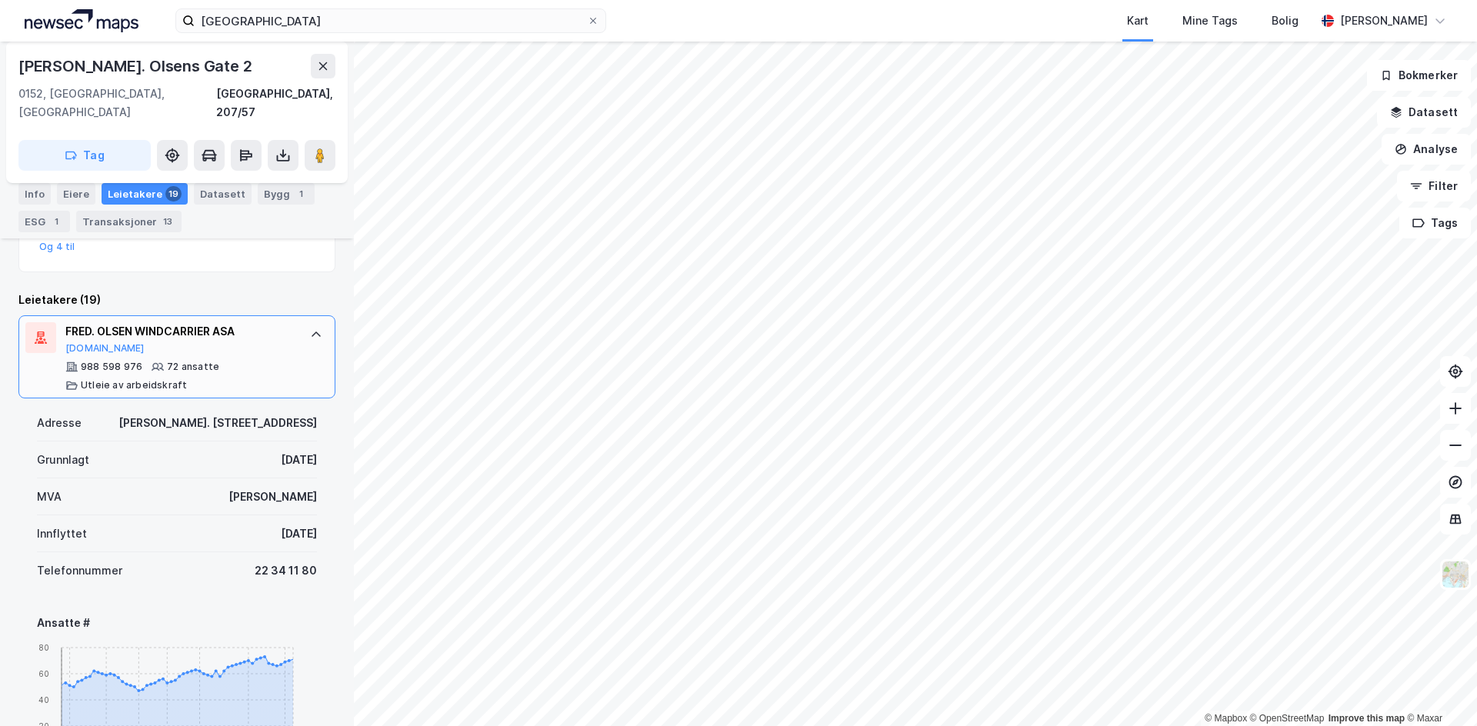
scroll to position [428, 0]
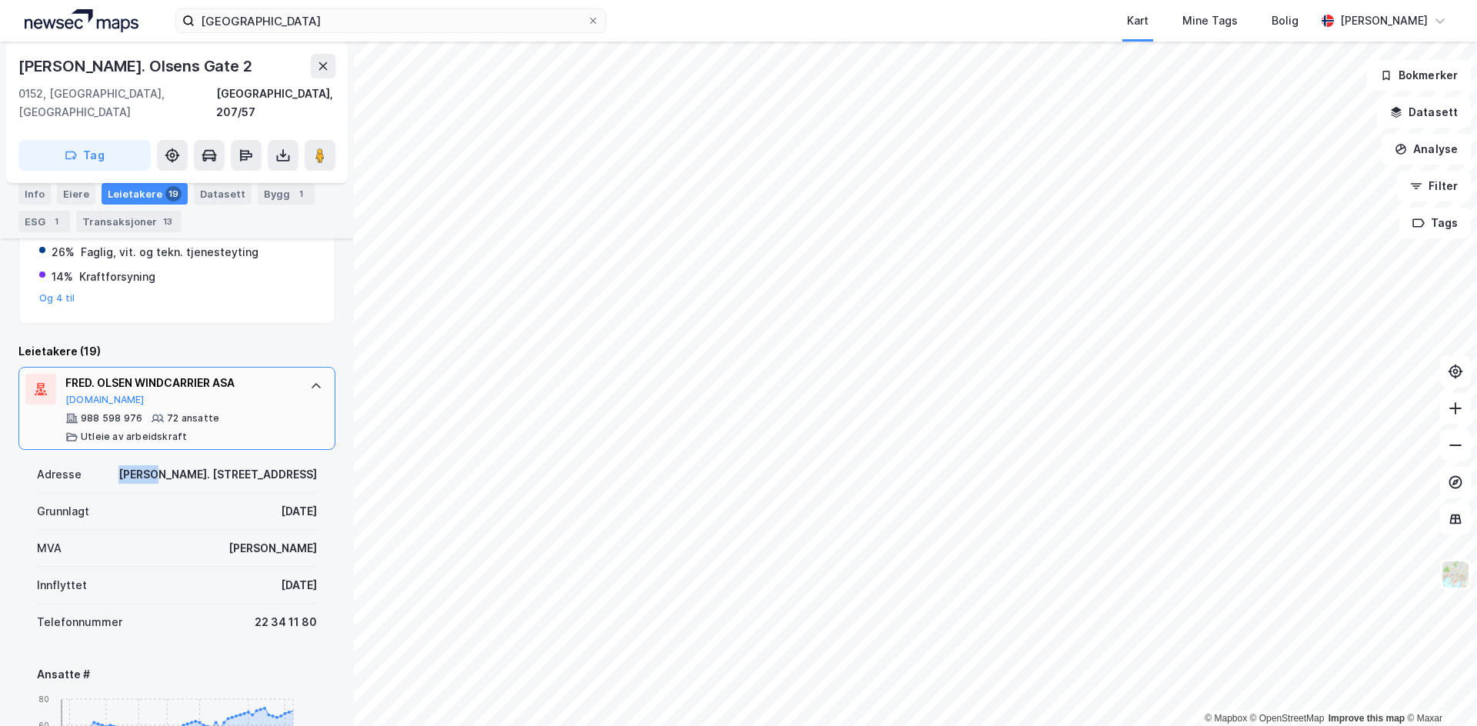
click at [152, 493] on div "Grunnlagt [DATE]" at bounding box center [177, 511] width 280 height 37
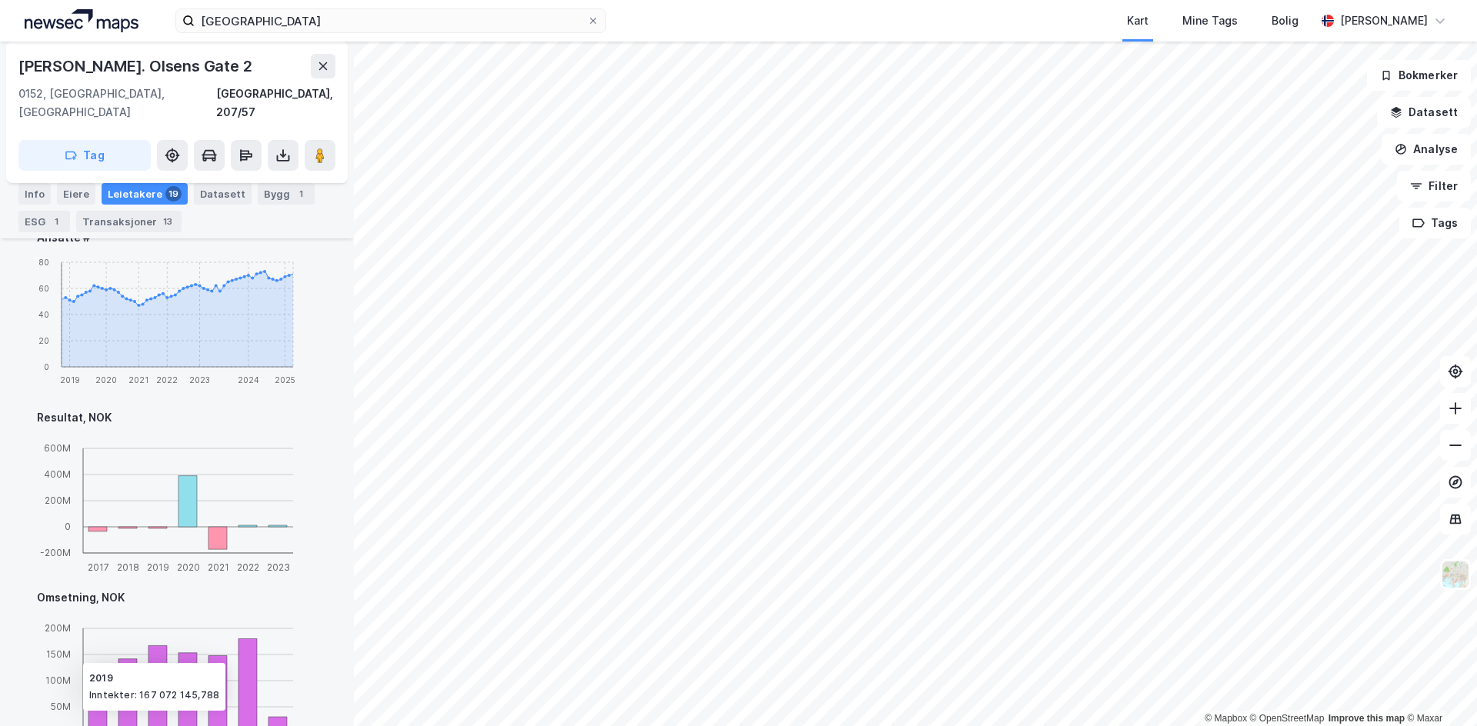
scroll to position [147, 0]
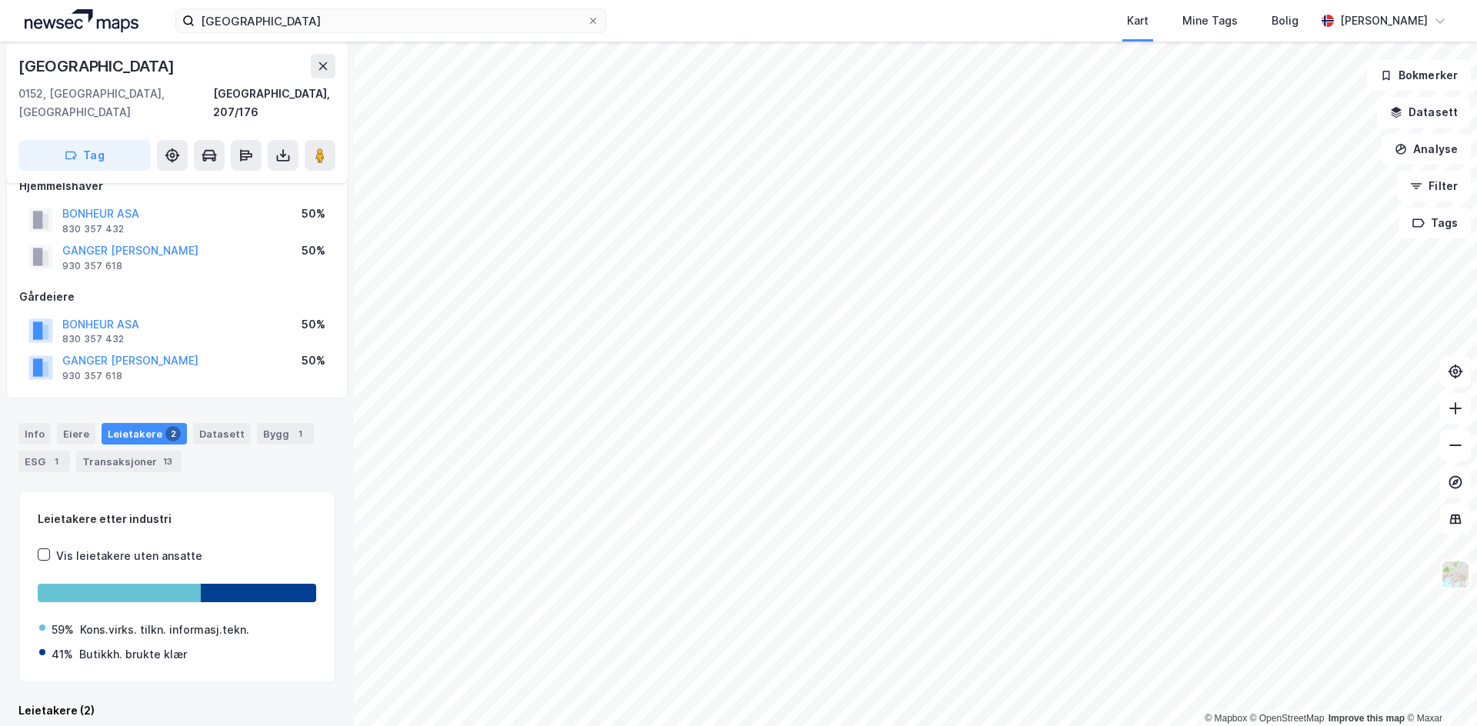
scroll to position [210, 0]
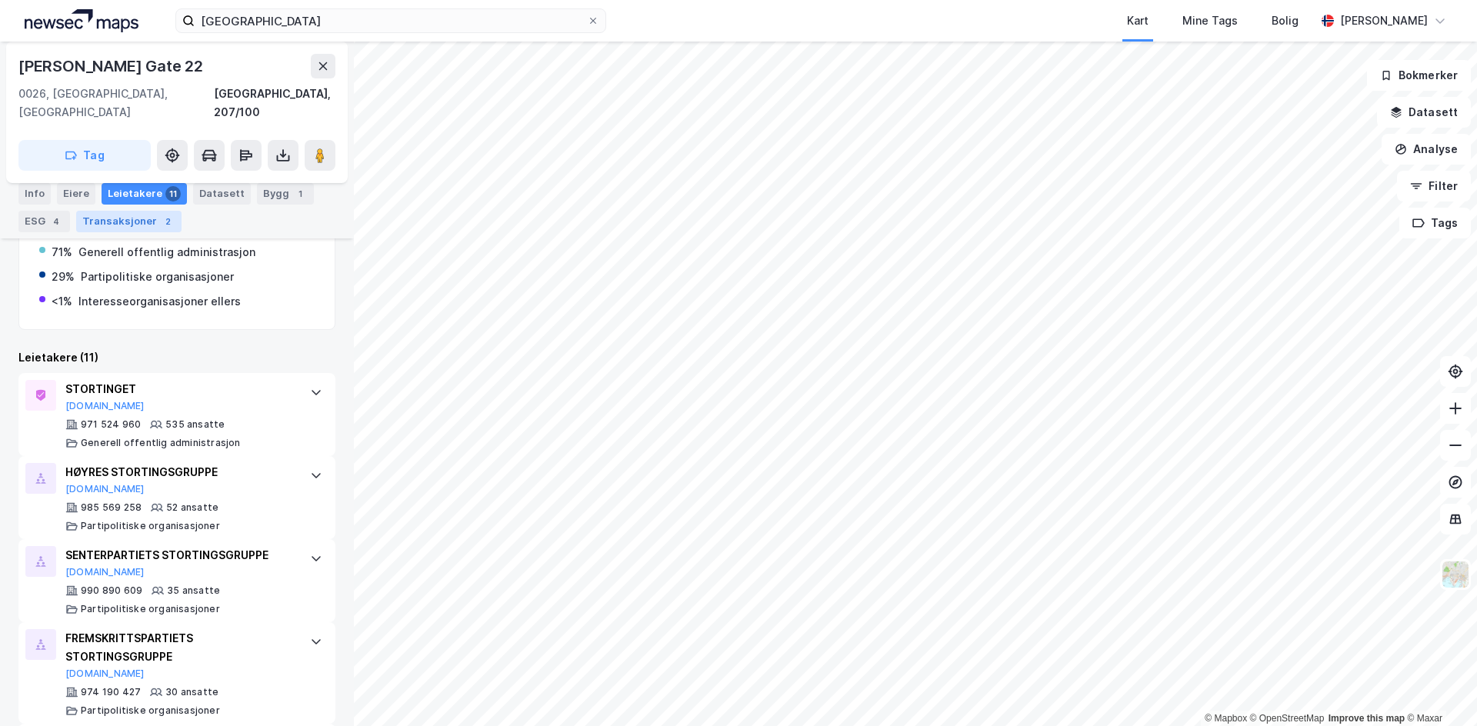
scroll to position [359, 0]
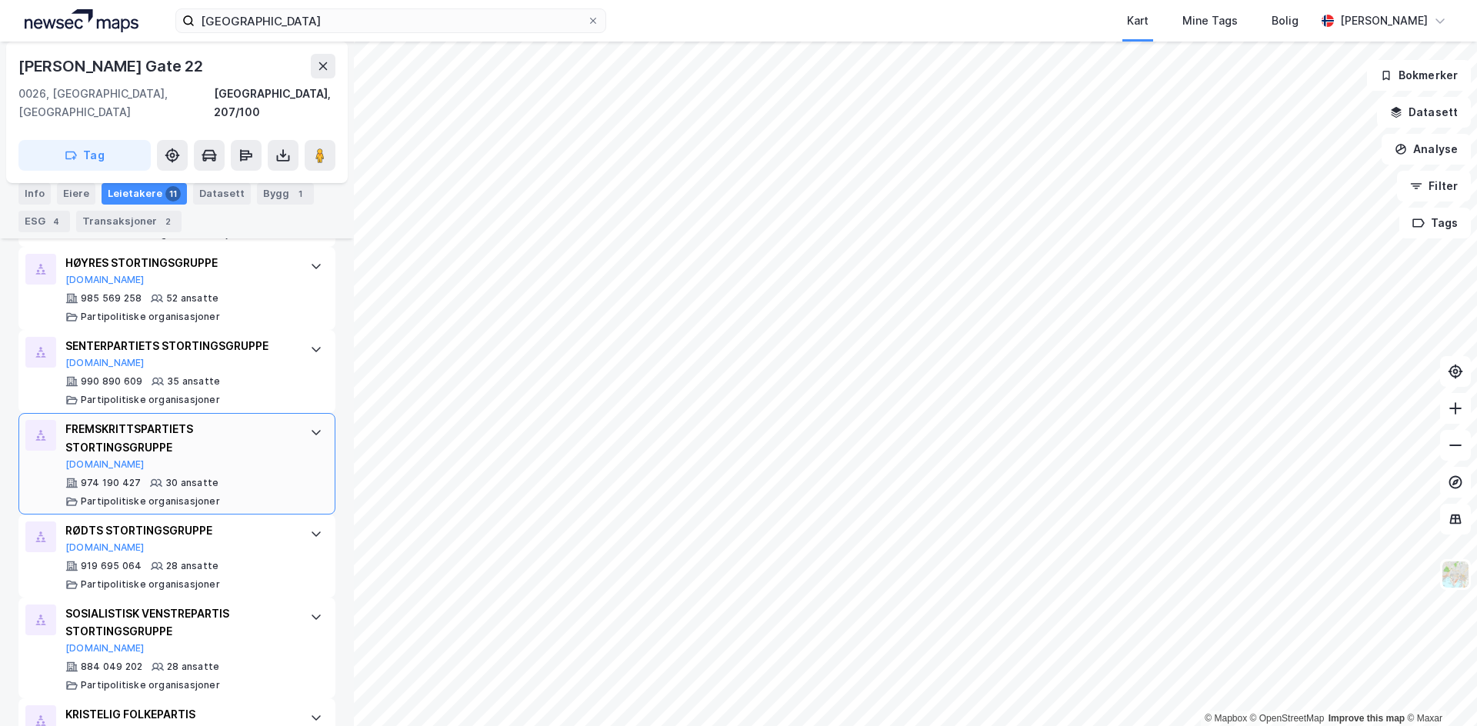
scroll to position [359, 0]
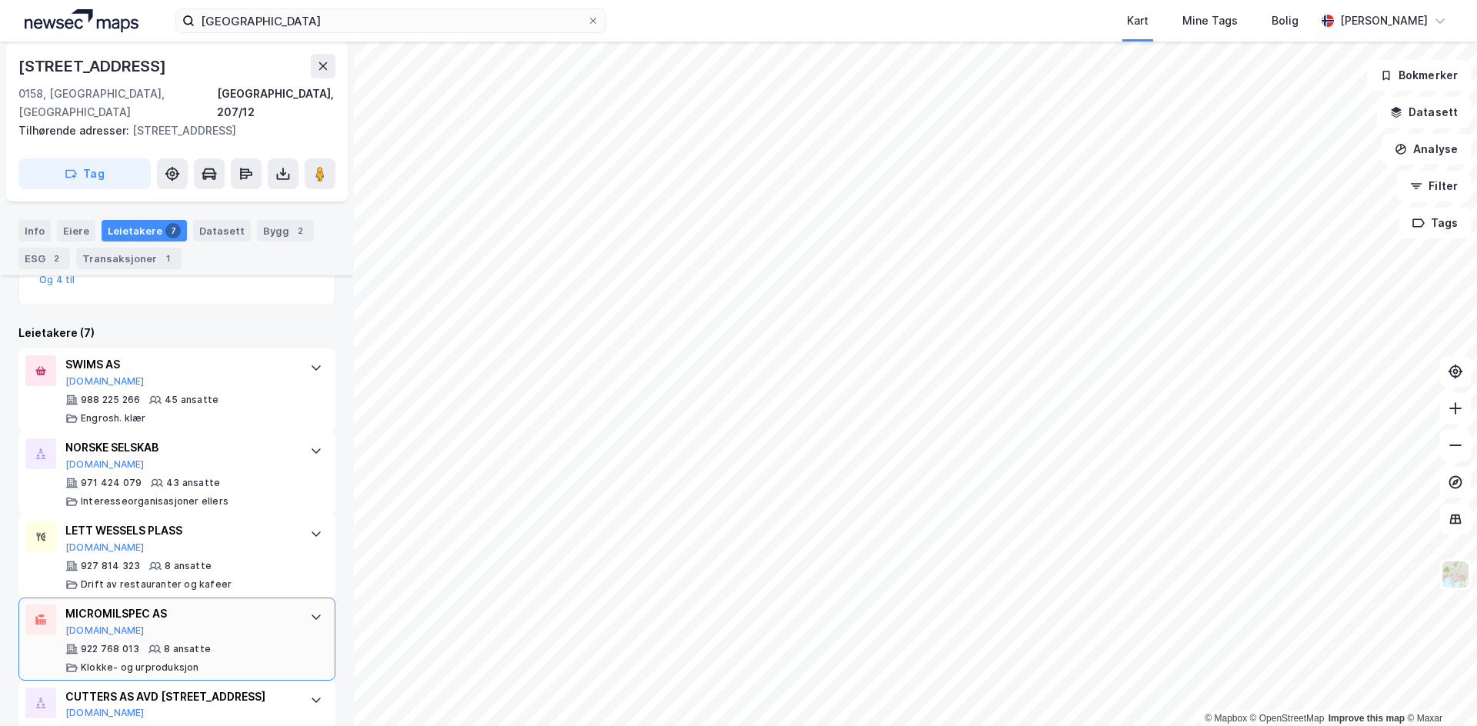
scroll to position [687, 0]
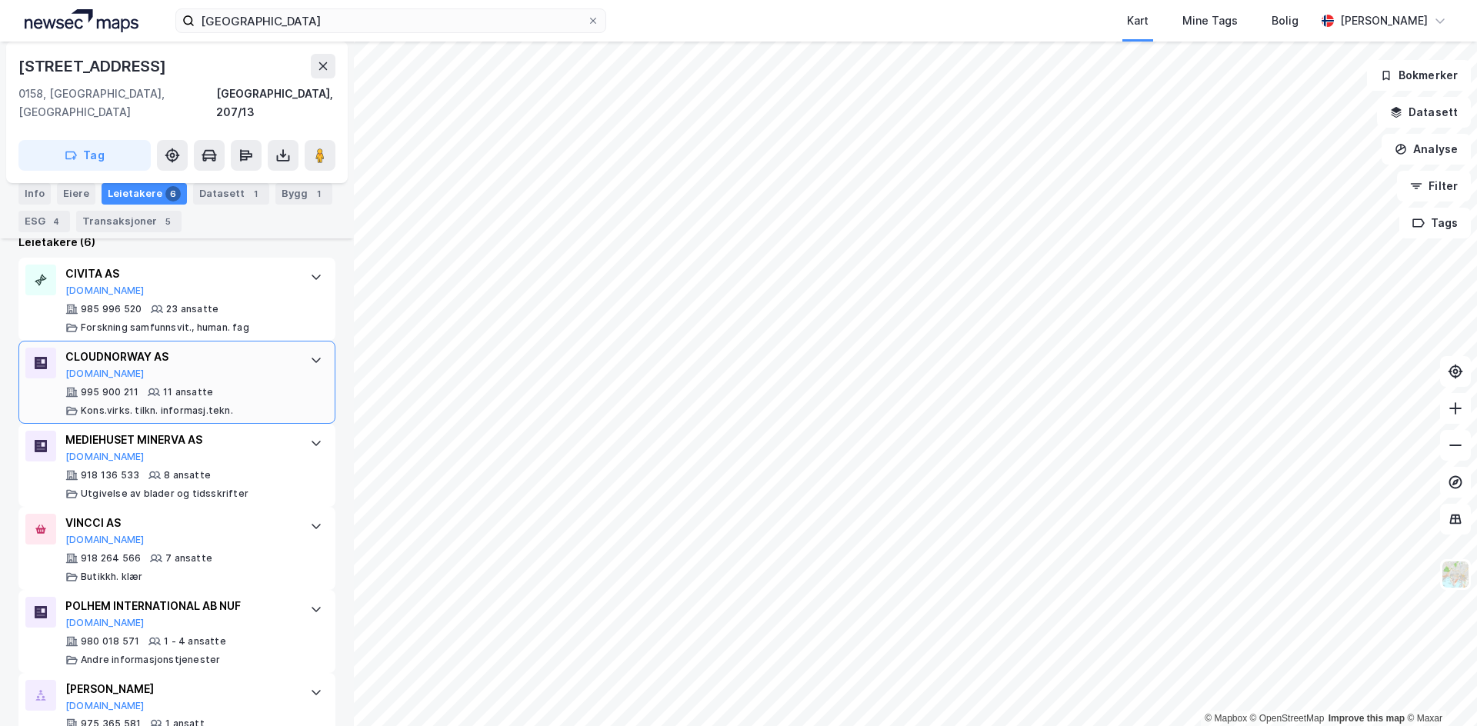
scroll to position [493, 0]
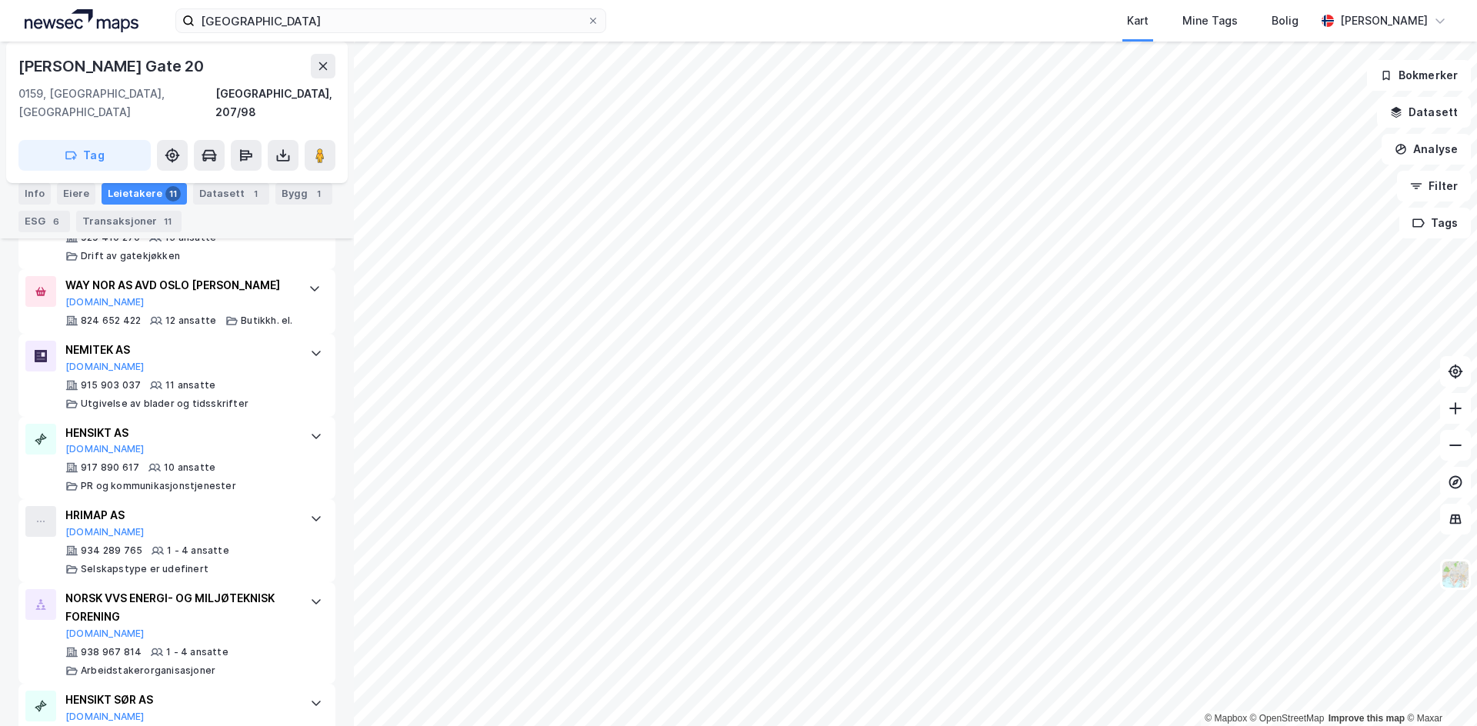
scroll to position [976, 0]
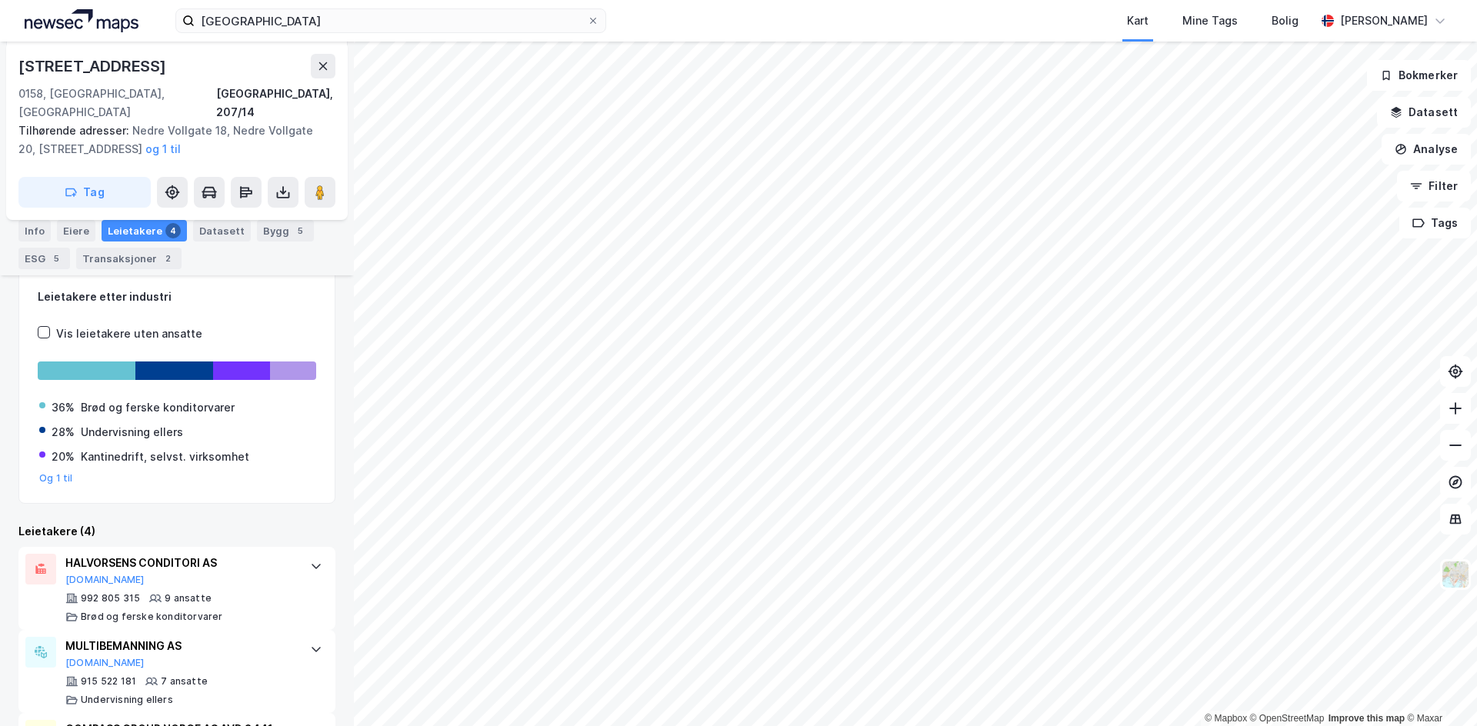
scroll to position [382, 0]
